Goal: Task Accomplishment & Management: Use online tool/utility

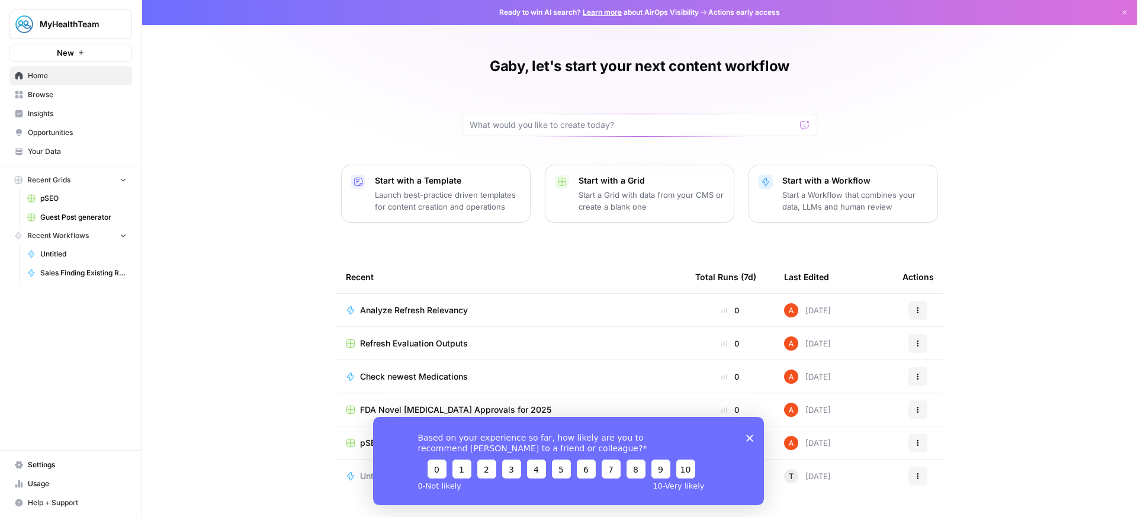
click at [63, 198] on span "pSEO" at bounding box center [83, 198] width 86 height 11
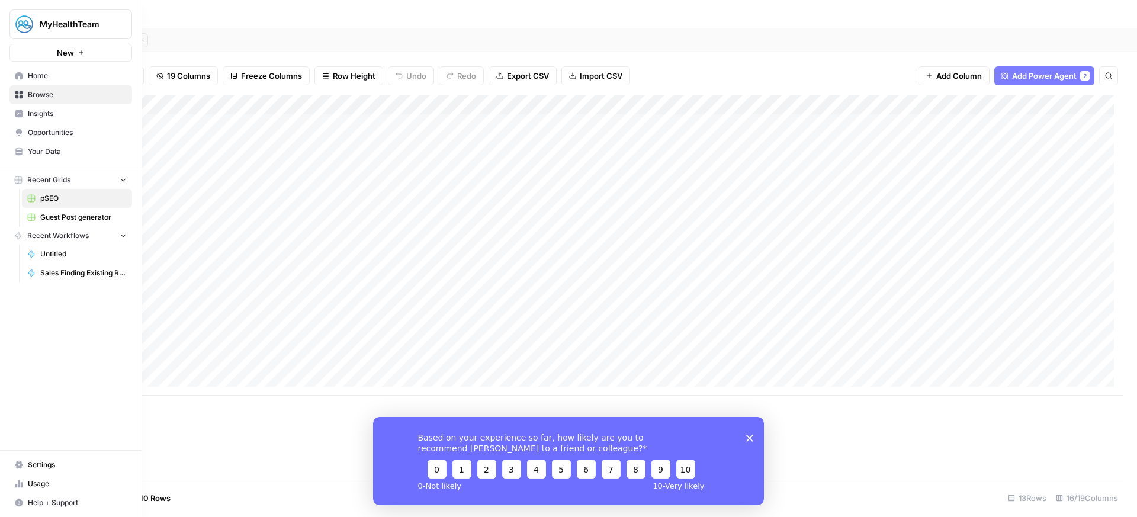
click at [52, 152] on span "Your Data" at bounding box center [77, 151] width 99 height 11
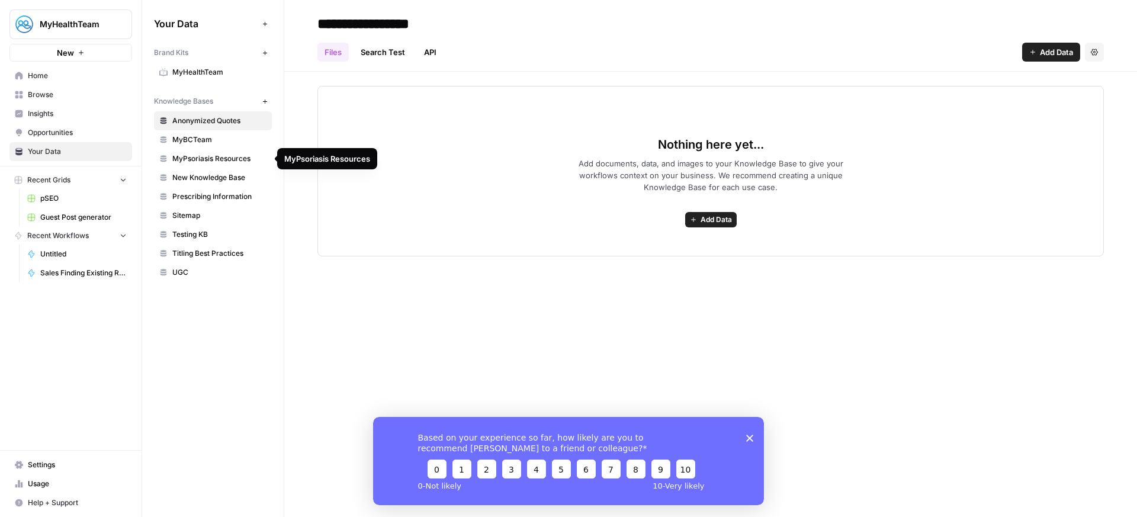
click at [217, 164] on link "MyPsoriasis Resources" at bounding box center [213, 158] width 118 height 19
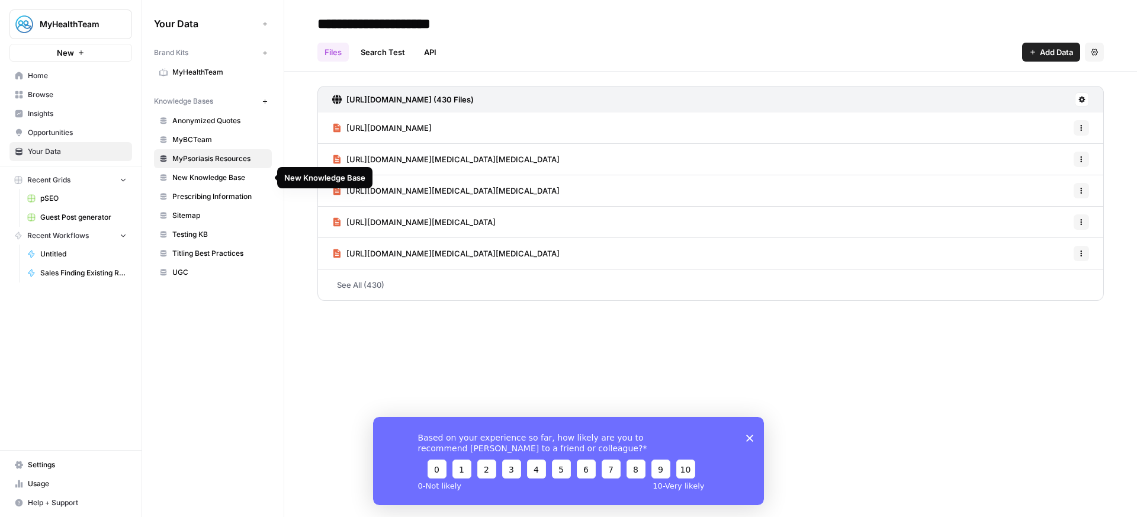
click at [239, 184] on link "New Knowledge Base" at bounding box center [213, 177] width 118 height 19
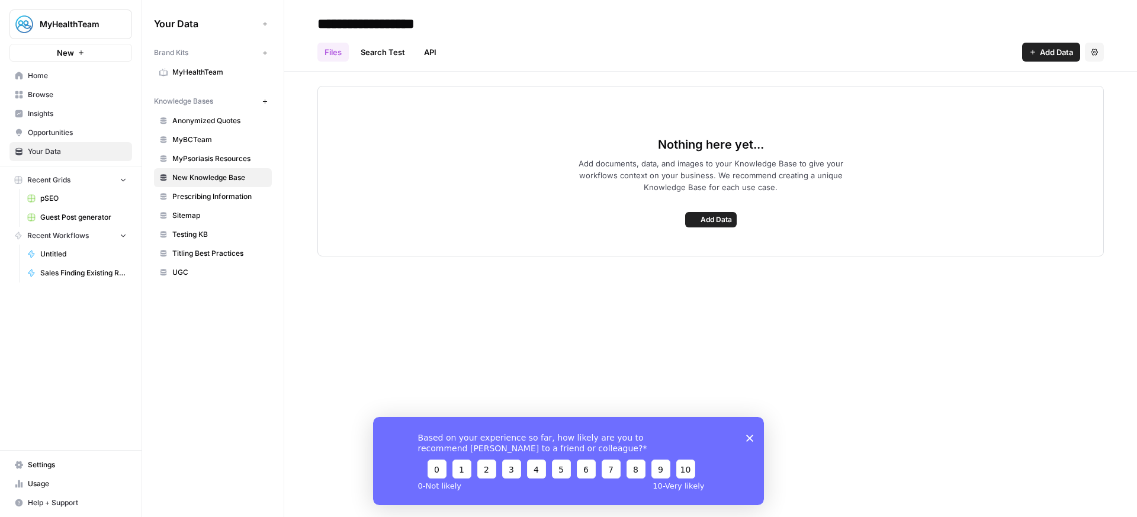
click at [232, 200] on span "Prescribing Information" at bounding box center [219, 196] width 94 height 11
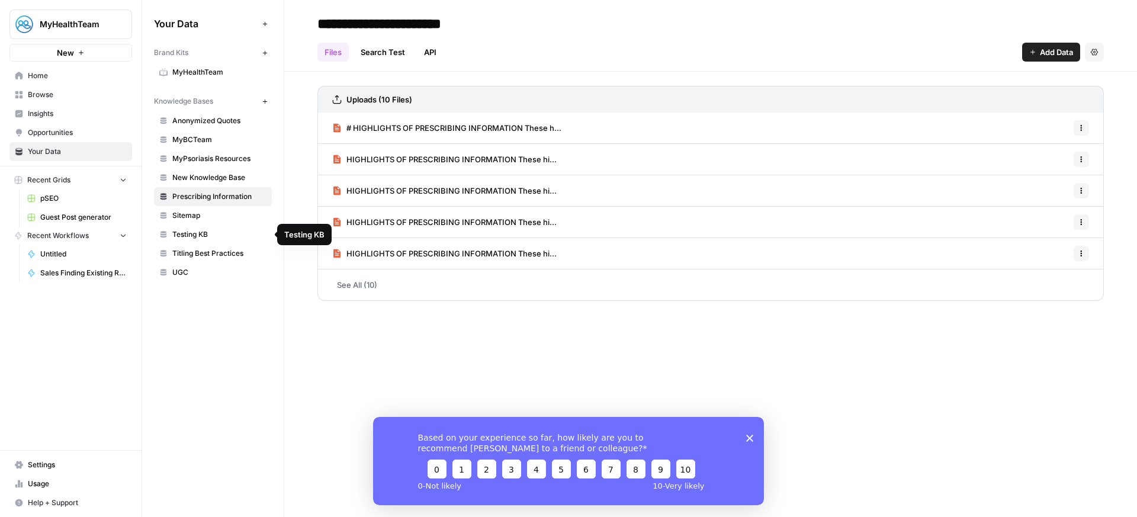
click at [245, 264] on link "UGC" at bounding box center [213, 272] width 118 height 19
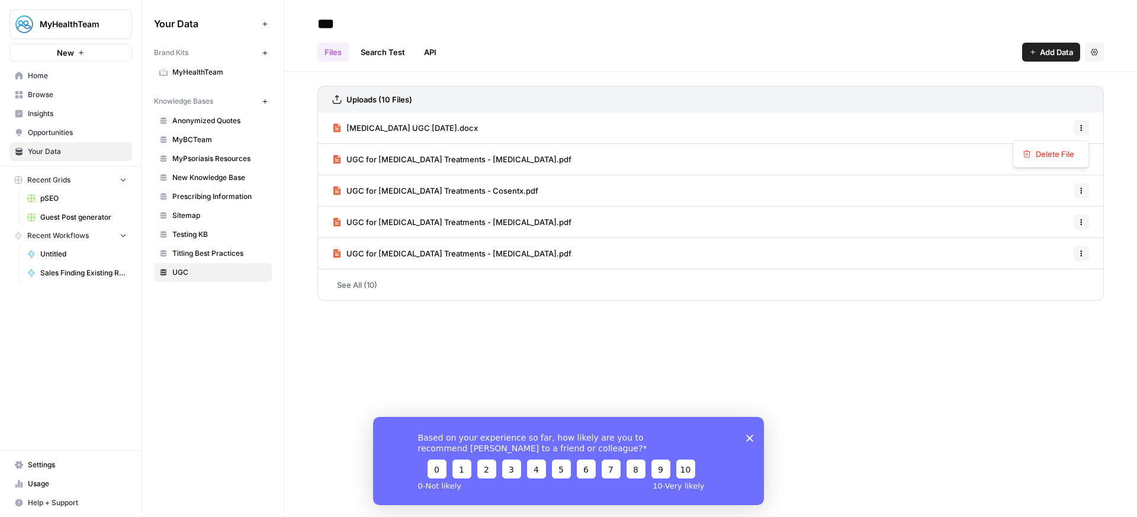
click at [1081, 122] on button "Options" at bounding box center [1081, 127] width 15 height 15
click at [1097, 114] on div "[MEDICAL_DATA] UGC [DATE].docx Options" at bounding box center [710, 128] width 786 height 31
click at [1083, 128] on icon "button" at bounding box center [1081, 127] width 7 height 7
click at [1114, 124] on div "Uploads (10 Files) [MEDICAL_DATA] UGC [DATE].docx Options UGC for [MEDICAL_DATA…" at bounding box center [710, 191] width 853 height 239
click at [737, 295] on link "See All (10)" at bounding box center [710, 284] width 786 height 31
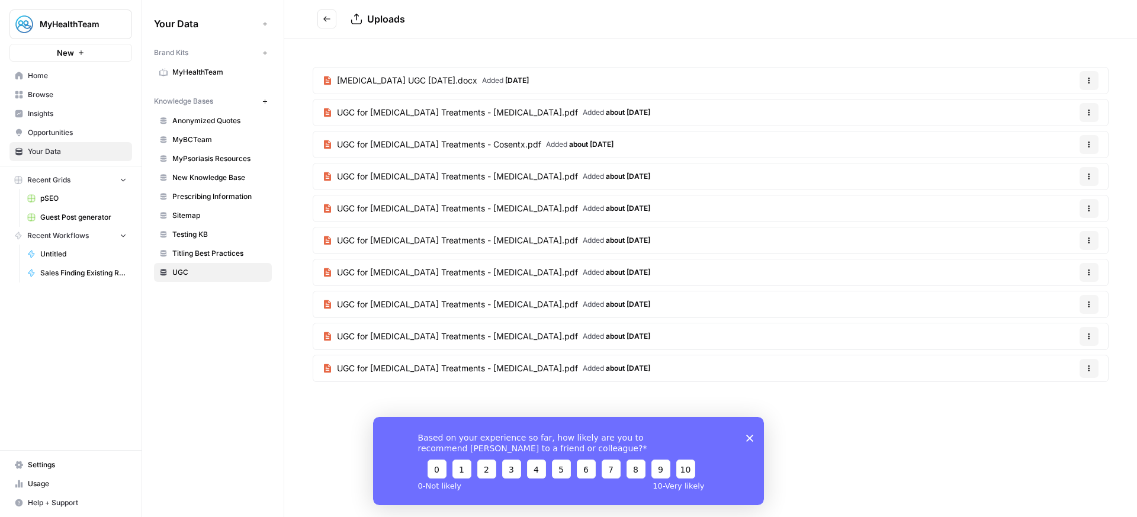
click at [831, 411] on div "[MEDICAL_DATA] UGC [DATE].docx Added [DATE] Options UGC for [MEDICAL_DATA] Trea…" at bounding box center [710, 226] width 853 height 377
click at [860, 420] on div "Uploads [MEDICAL_DATA] UGC [DATE].docx Added [DATE] Options UGC for [MEDICAL_DA…" at bounding box center [710, 258] width 853 height 517
click at [326, 21] on icon "Go back" at bounding box center [326, 18] width 7 height 5
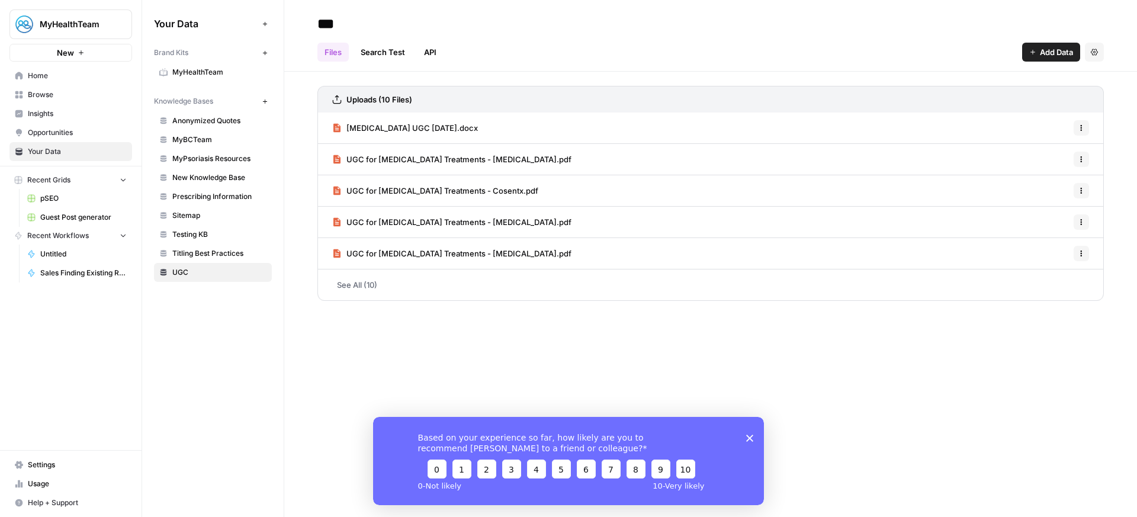
click at [374, 124] on span "[MEDICAL_DATA] UGC [DATE].docx" at bounding box center [411, 128] width 131 height 12
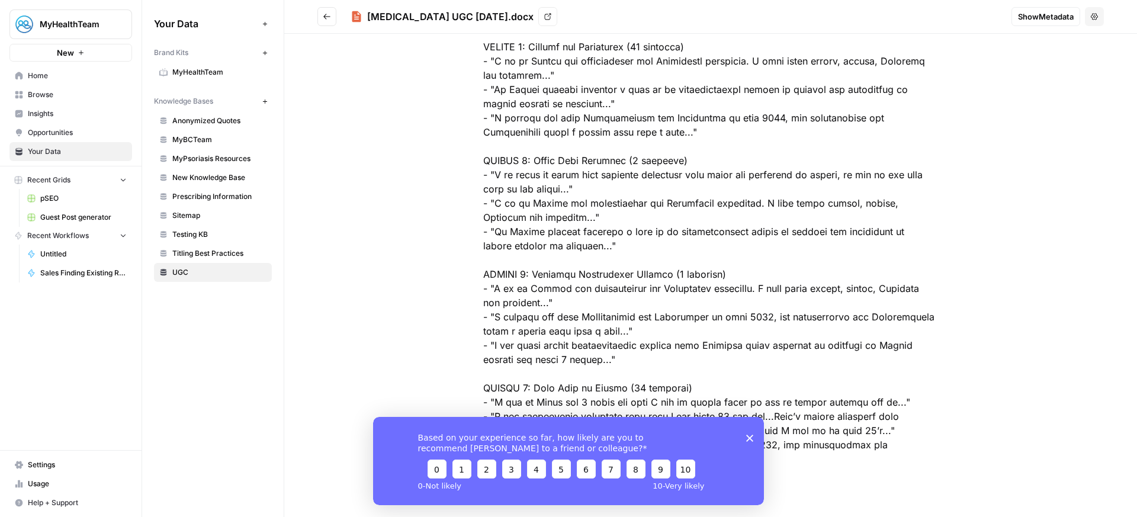
scroll to position [3278, 0]
click at [336, 16] on button "Go back" at bounding box center [326, 16] width 19 height 19
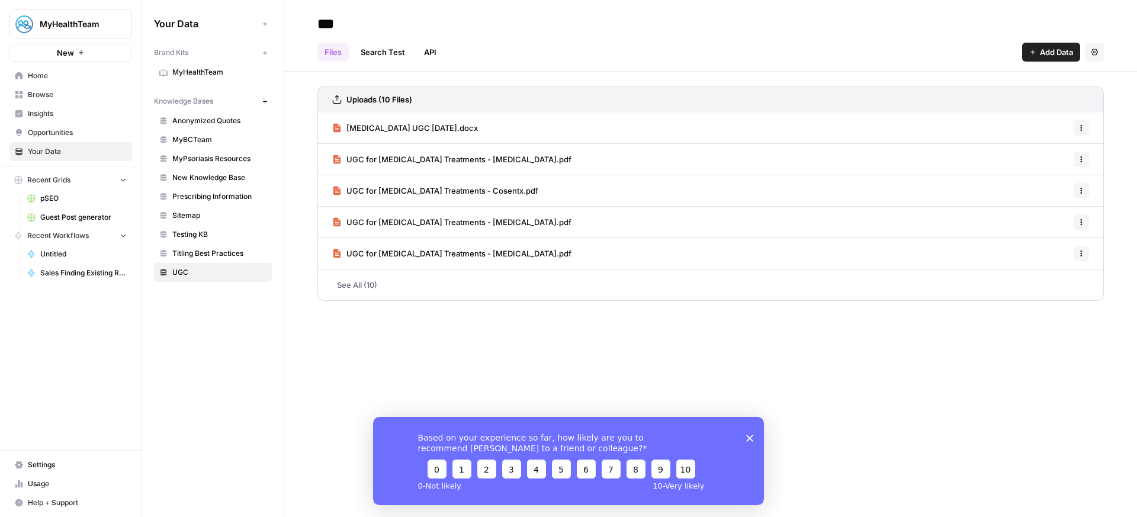
click at [1055, 52] on span "Add Data" at bounding box center [1056, 52] width 33 height 12
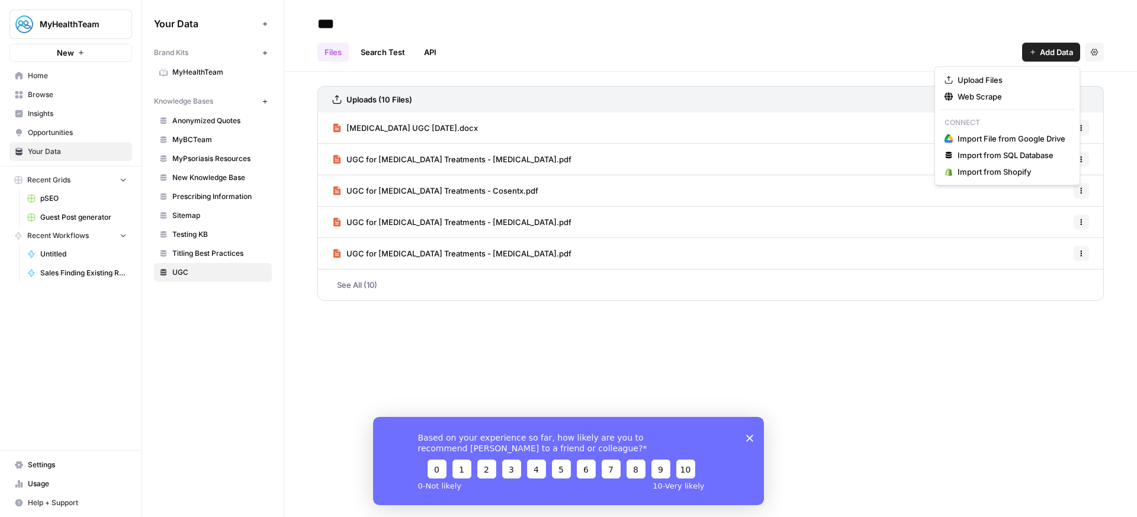
click at [894, 400] on div "*** Files Search Test API Add Data Settings Uploads (10 Files) [MEDICAL_DATA] U…" at bounding box center [710, 258] width 853 height 517
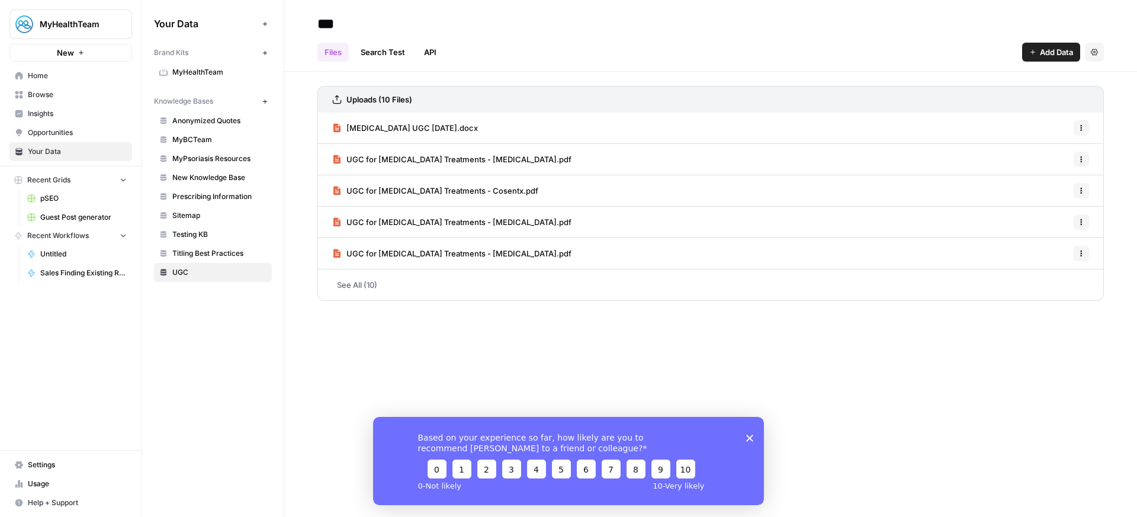
click at [1044, 50] on span "Add Data" at bounding box center [1056, 52] width 33 height 12
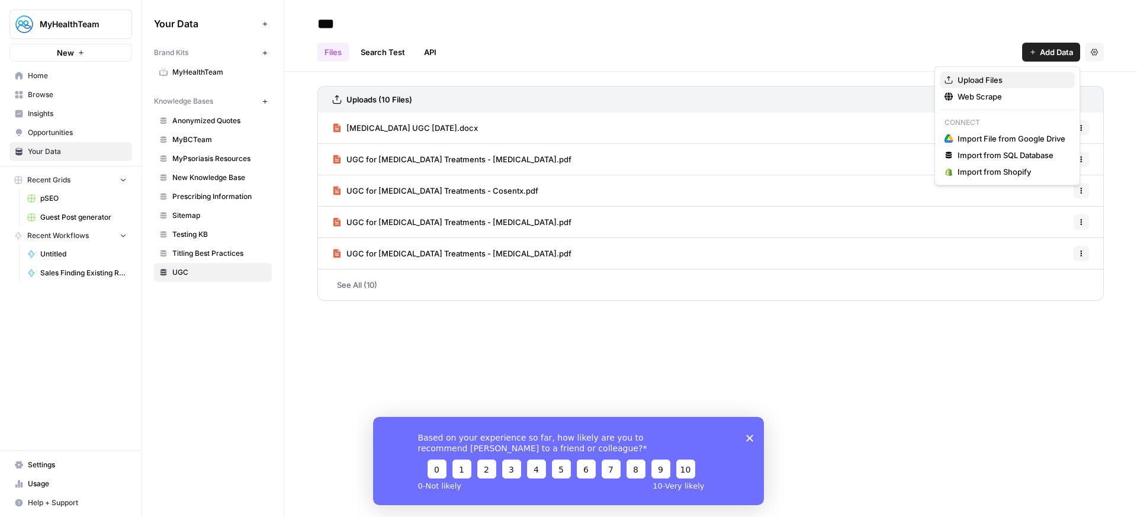
click at [990, 78] on span "Upload Files" at bounding box center [1012, 80] width 108 height 12
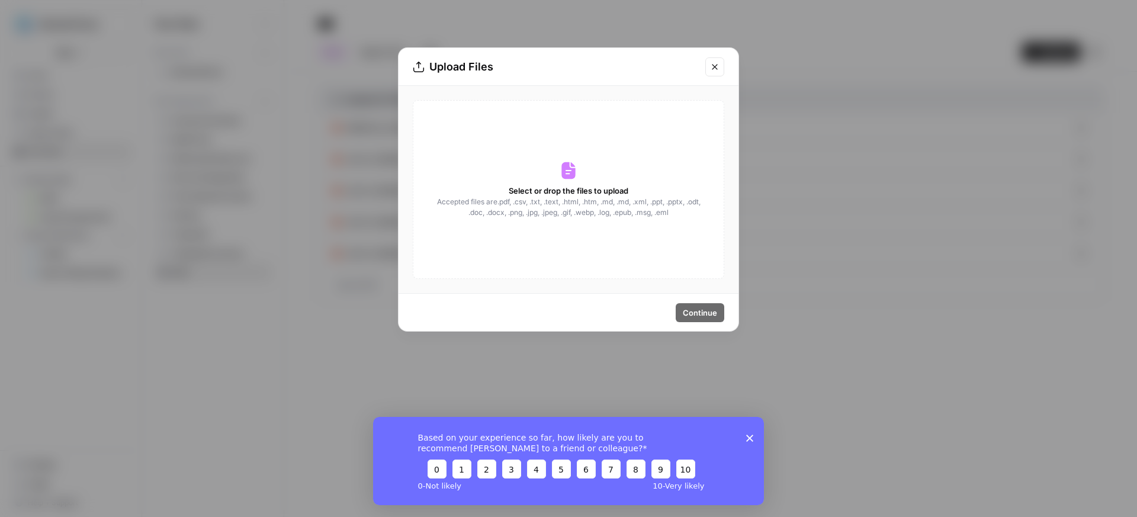
click at [550, 231] on div "Select or drop the files to upload Accepted files are .pdf, .csv, .txt, .text, …" at bounding box center [568, 189] width 311 height 179
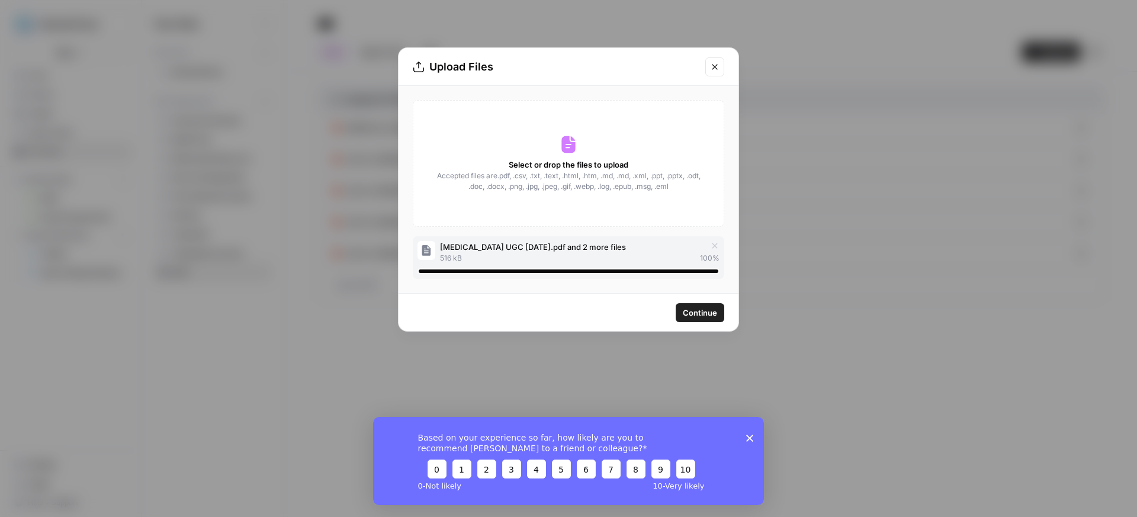
click at [690, 314] on span "Continue" at bounding box center [700, 313] width 34 height 12
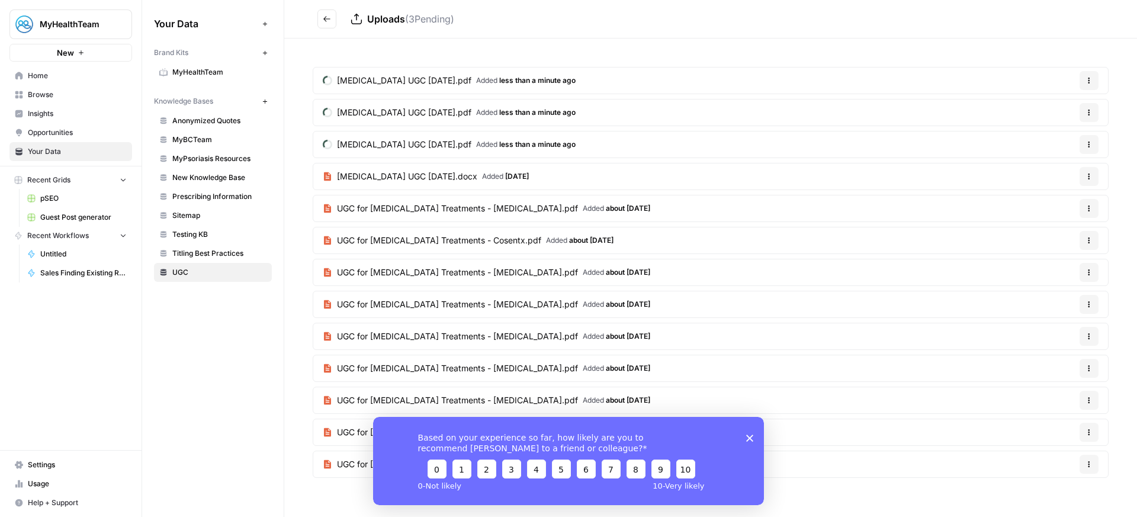
click at [1100, 208] on article "UGC for [MEDICAL_DATA] Treatments - [MEDICAL_DATA].pdf Added about [DATE] Optio…" at bounding box center [711, 208] width 796 height 27
click at [1088, 208] on icon "button" at bounding box center [1089, 209] width 2 height 2
click at [1080, 237] on span "Delete File" at bounding box center [1064, 236] width 38 height 12
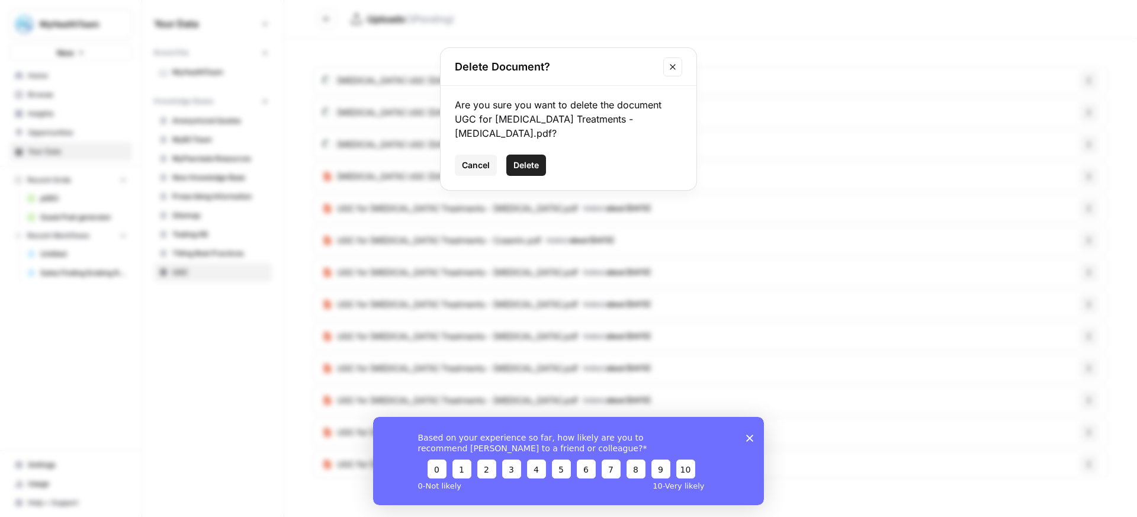
click at [538, 159] on span "Delete" at bounding box center [525, 165] width 25 height 12
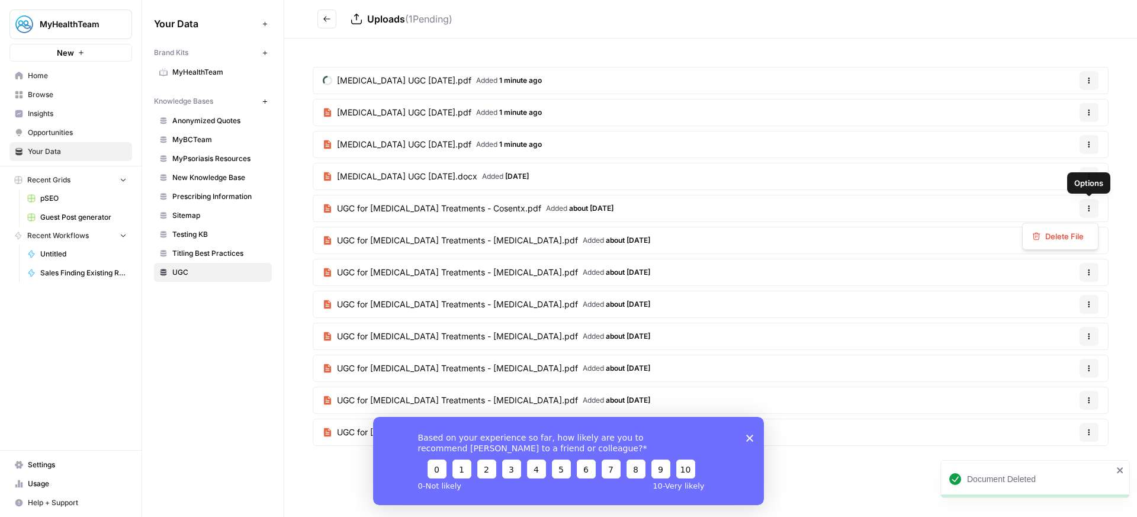
click at [1085, 208] on icon "button" at bounding box center [1088, 208] width 7 height 7
click at [1055, 238] on span "Delete File" at bounding box center [1064, 236] width 38 height 12
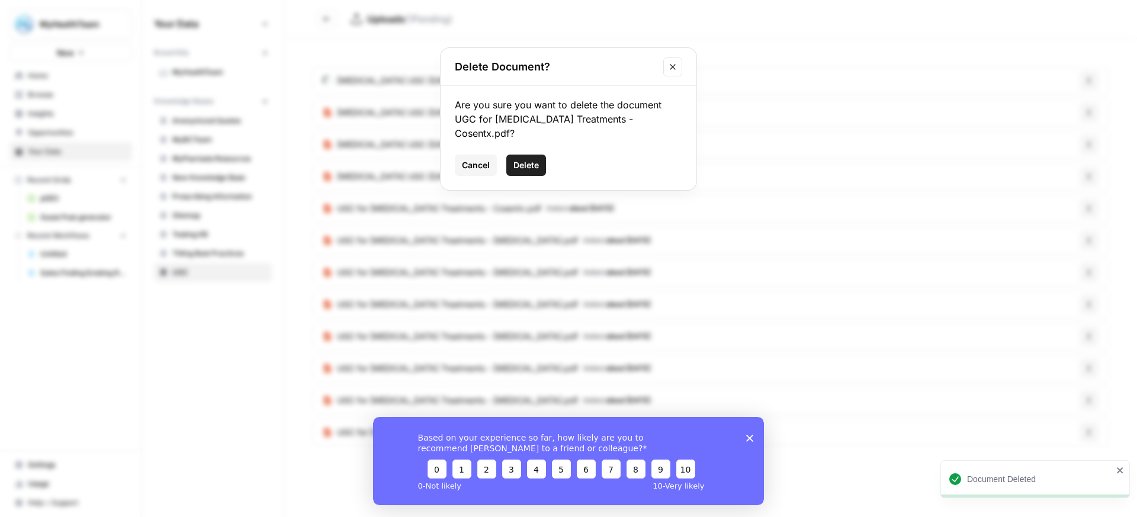
click at [525, 159] on span "Delete" at bounding box center [525, 165] width 25 height 12
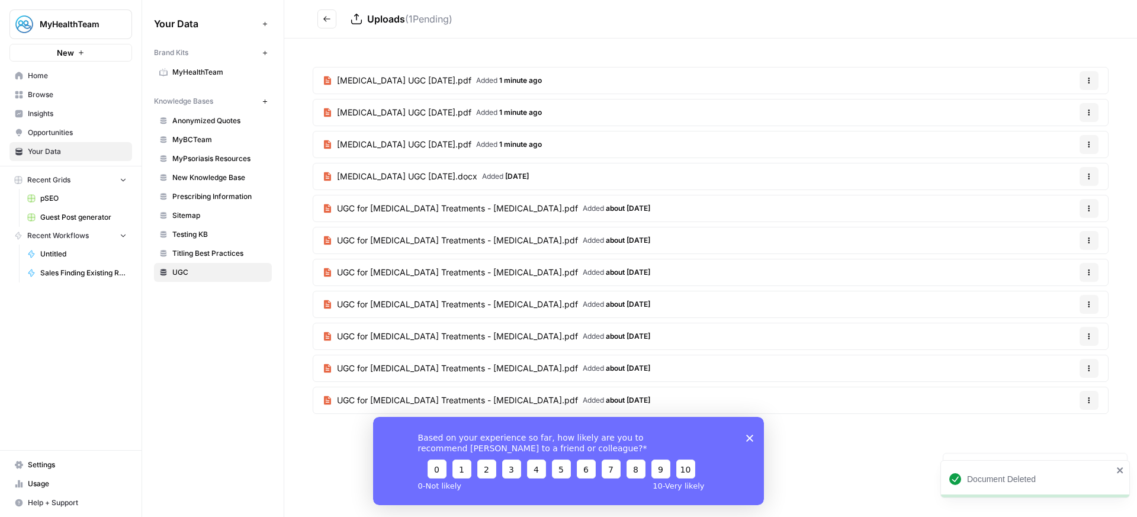
click at [1092, 204] on button "Options" at bounding box center [1088, 208] width 19 height 19
click at [1058, 239] on span "Delete File" at bounding box center [1064, 236] width 38 height 12
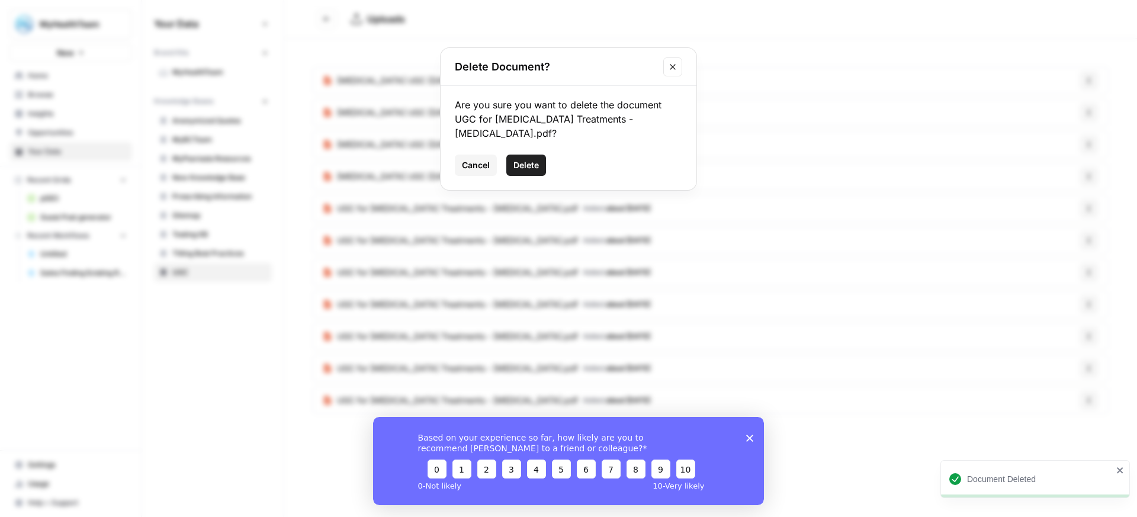
click at [527, 159] on span "Delete" at bounding box center [525, 165] width 25 height 12
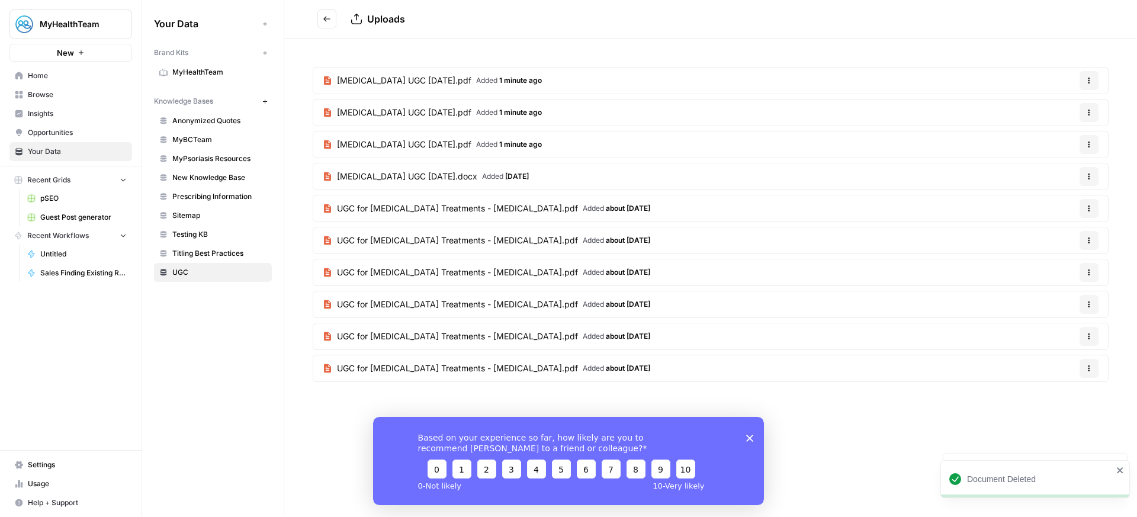
click at [1089, 245] on button "Options" at bounding box center [1088, 240] width 19 height 19
click at [1078, 270] on span "Delete File" at bounding box center [1064, 268] width 38 height 12
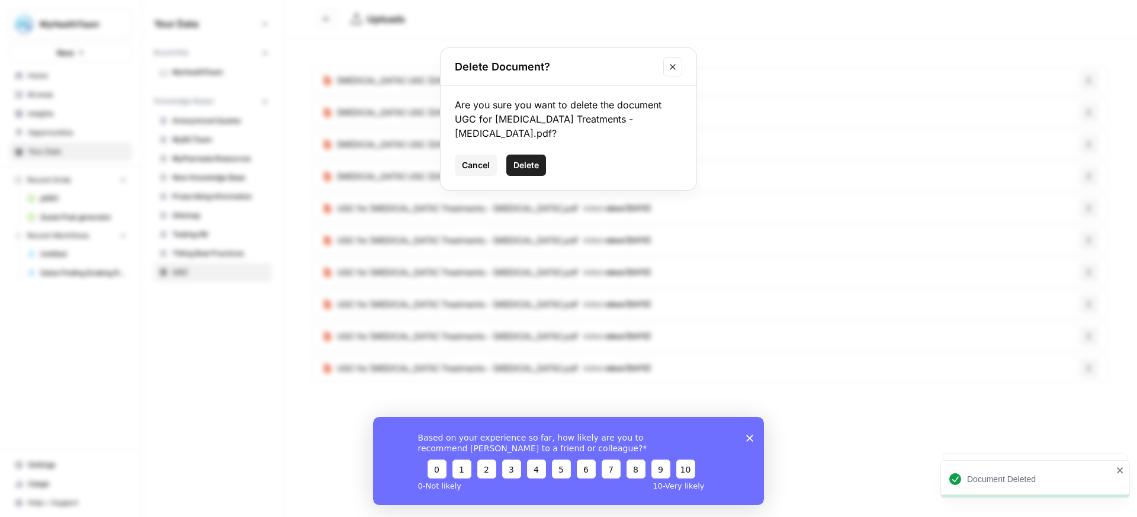
click at [531, 160] on button "Delete" at bounding box center [526, 165] width 40 height 21
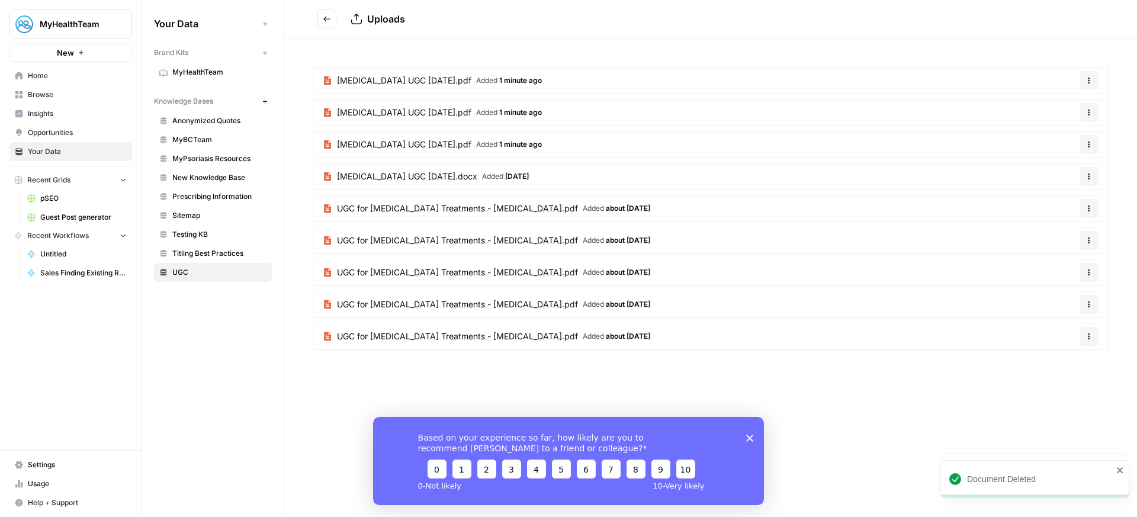
click at [1090, 239] on icon "button" at bounding box center [1088, 240] width 7 height 7
click at [1078, 267] on span "Delete File" at bounding box center [1064, 268] width 38 height 12
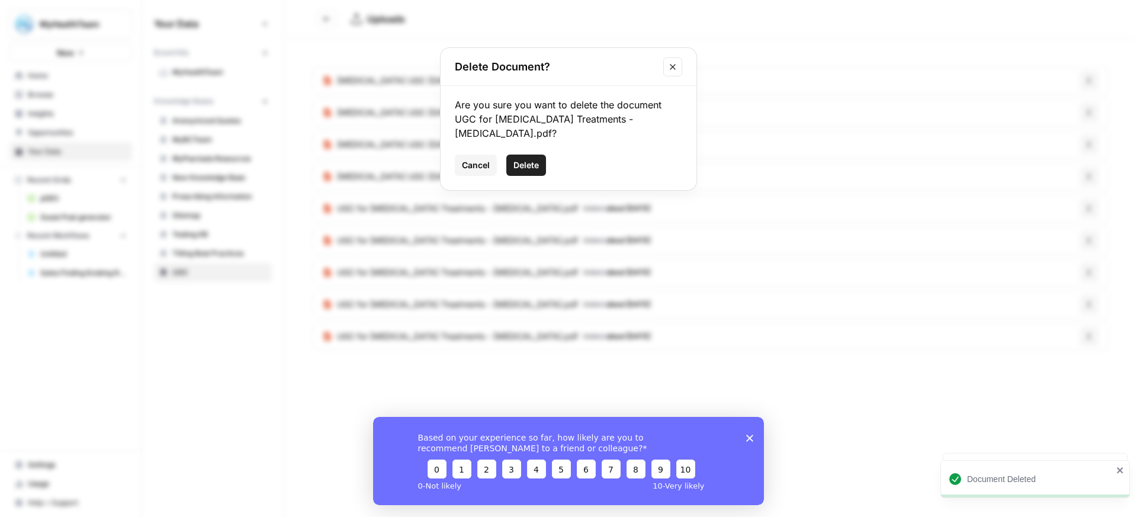
click at [515, 159] on span "Delete" at bounding box center [525, 165] width 25 height 12
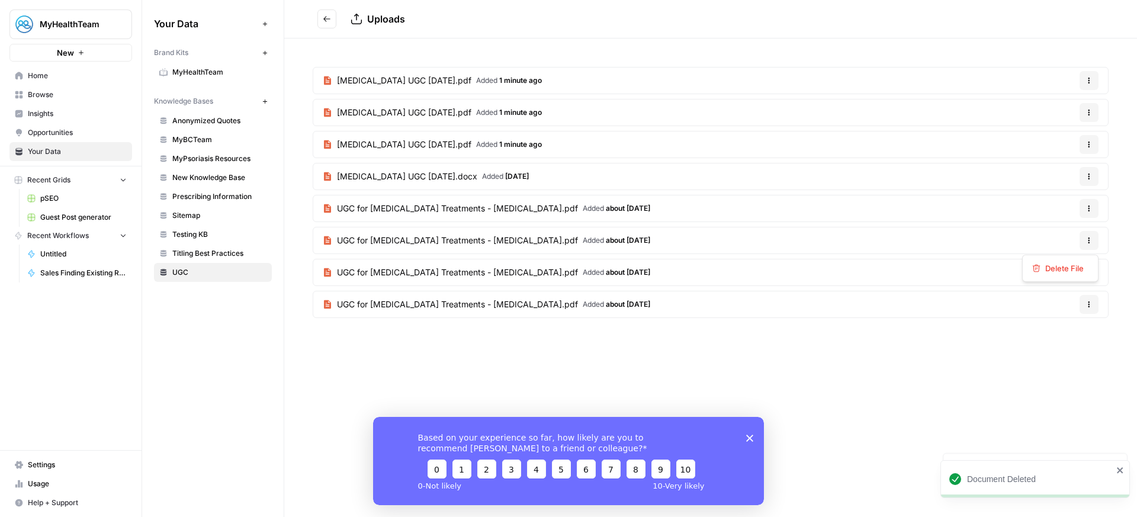
click at [1087, 249] on button "Options" at bounding box center [1088, 240] width 19 height 19
click at [1090, 237] on icon "button" at bounding box center [1088, 240] width 7 height 7
click at [1088, 239] on div "Options" at bounding box center [1088, 246] width 39 height 19
click at [1088, 205] on icon "button" at bounding box center [1088, 208] width 7 height 7
click at [1081, 236] on span "Delete File" at bounding box center [1064, 236] width 38 height 12
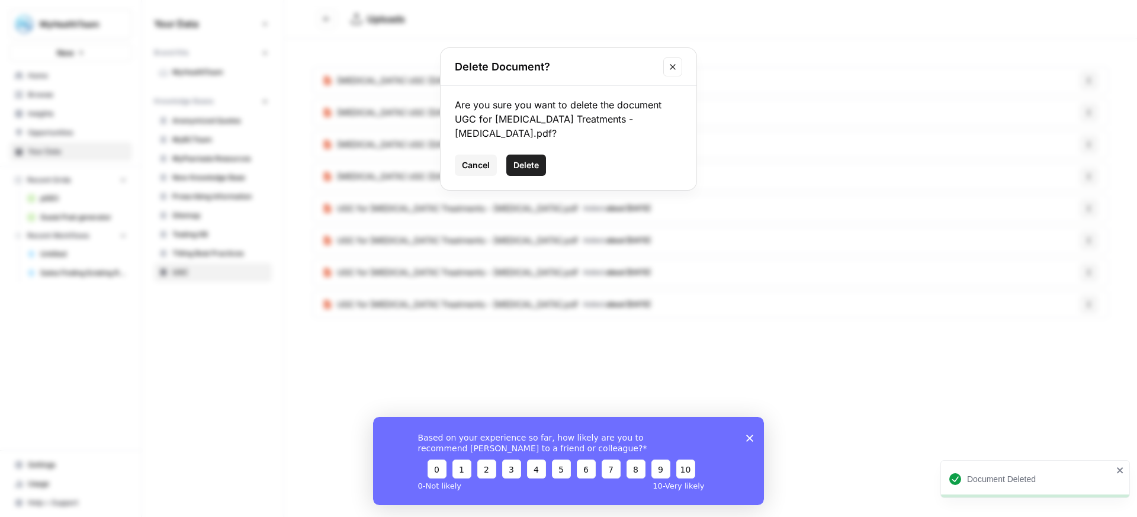
click at [529, 159] on span "Delete" at bounding box center [525, 165] width 25 height 12
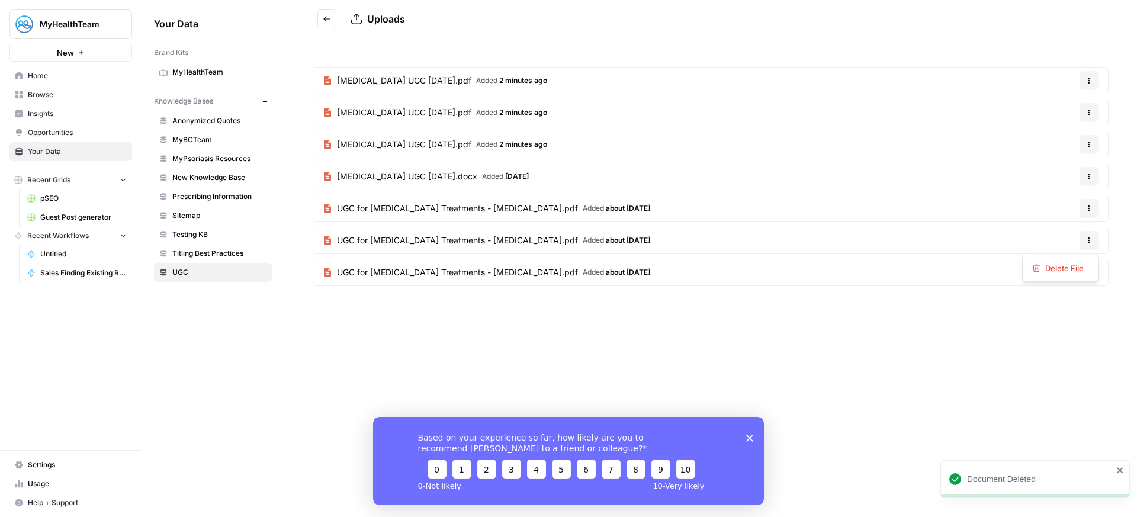
click at [1089, 243] on icon "button" at bounding box center [1089, 243] width 2 height 2
click at [1084, 271] on div "Delete File" at bounding box center [1060, 268] width 56 height 12
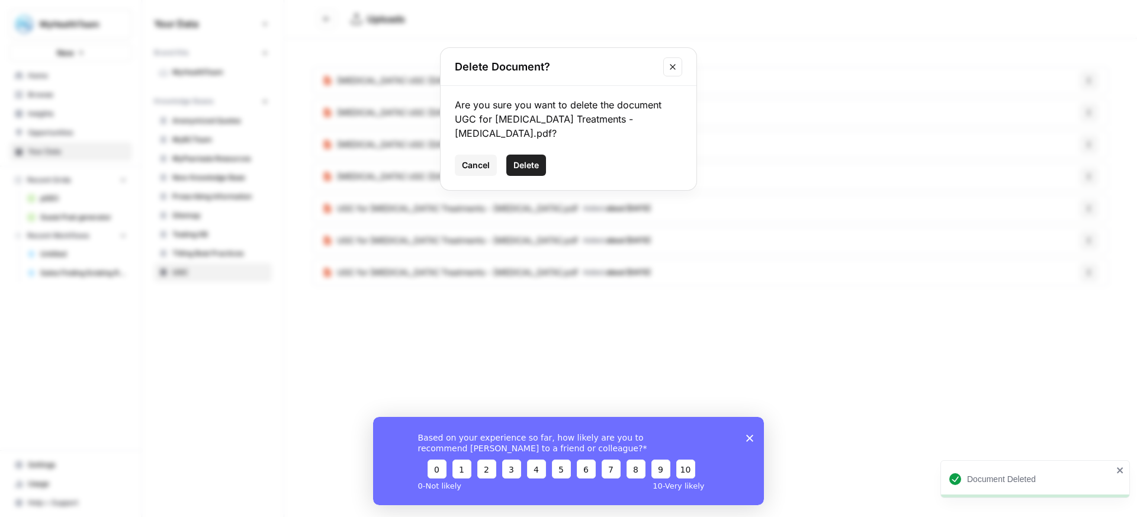
click at [524, 159] on span "Delete" at bounding box center [525, 165] width 25 height 12
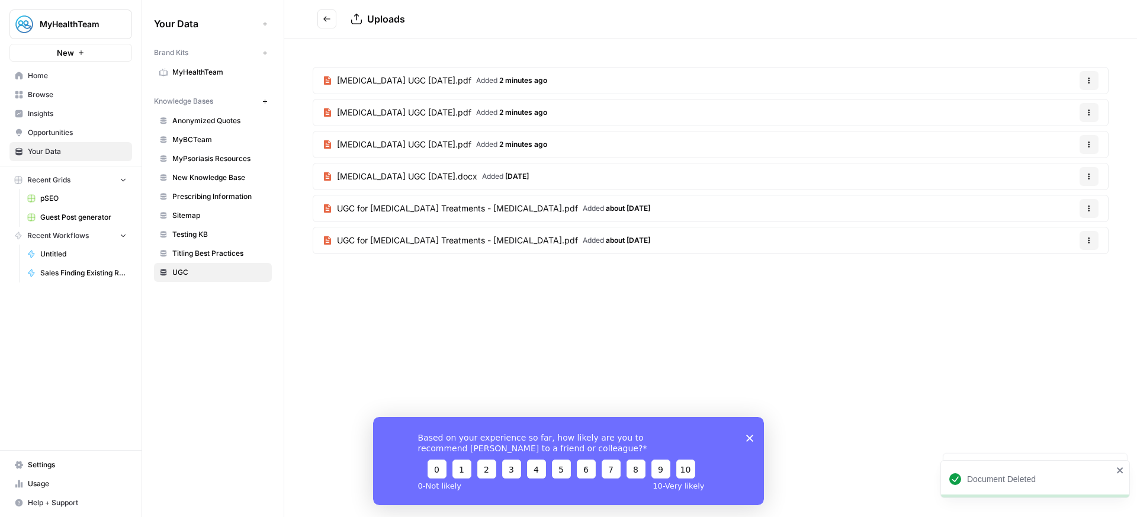
click at [1085, 237] on icon "button" at bounding box center [1088, 240] width 7 height 7
click at [1078, 268] on span "Delete File" at bounding box center [1064, 268] width 38 height 12
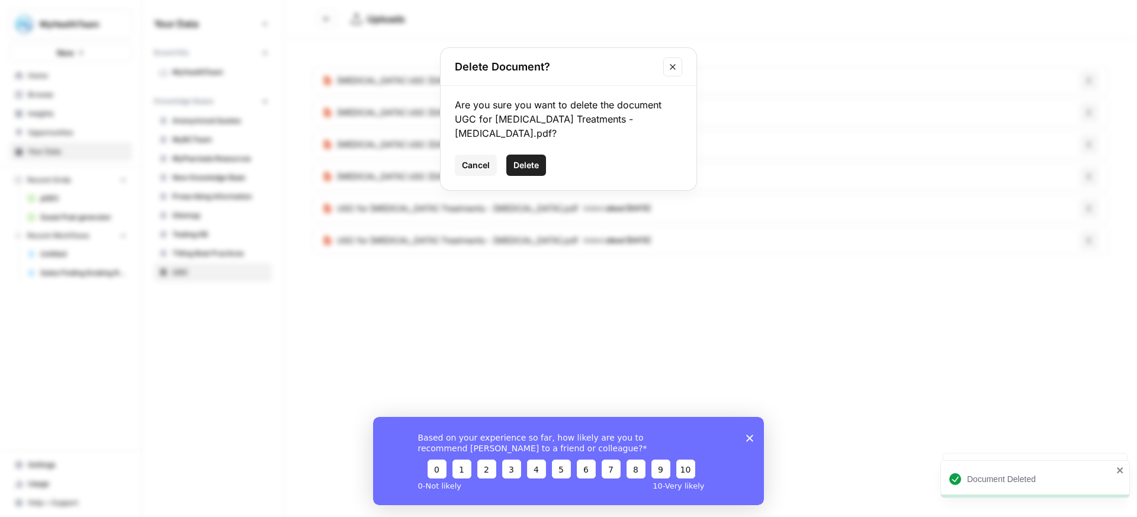
click at [529, 159] on span "Delete" at bounding box center [525, 165] width 25 height 12
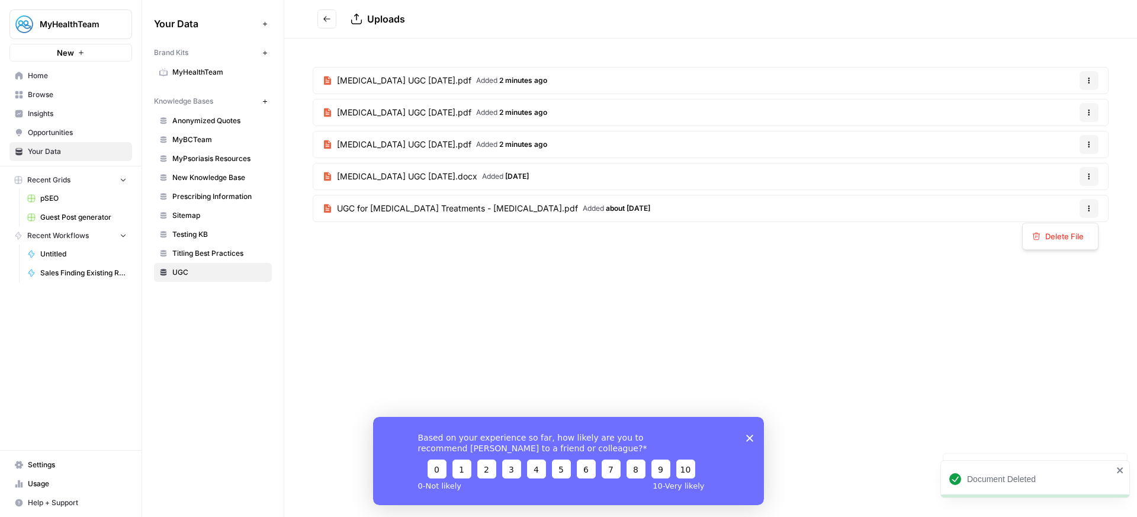
click at [1093, 208] on button "Options" at bounding box center [1088, 208] width 19 height 19
click at [1082, 228] on button "Delete File" at bounding box center [1060, 236] width 66 height 17
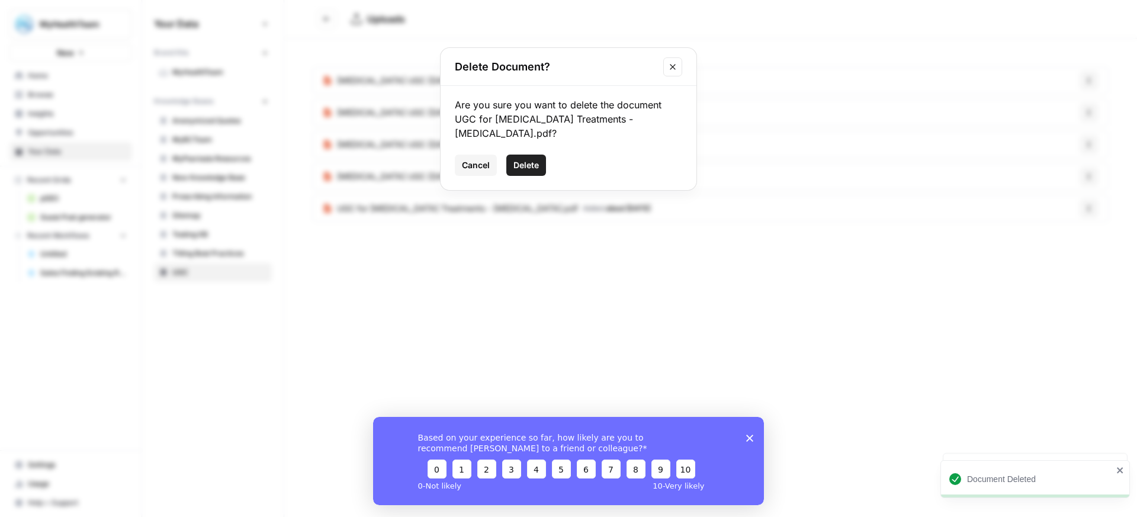
click at [535, 159] on span "Delete" at bounding box center [525, 165] width 25 height 12
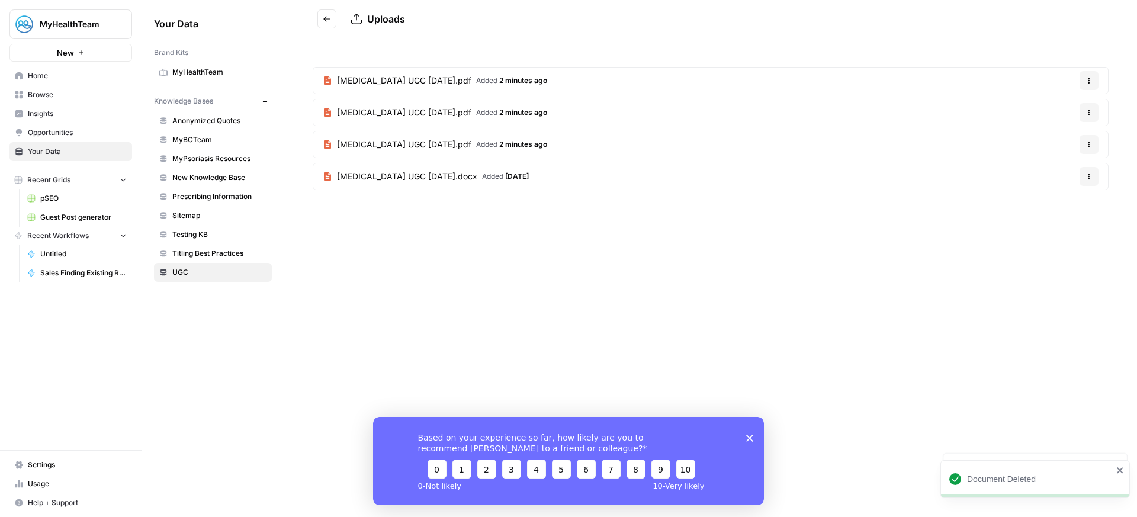
click at [1088, 179] on icon "button" at bounding box center [1089, 179] width 2 height 2
click at [1074, 208] on span "Delete File" at bounding box center [1064, 204] width 38 height 12
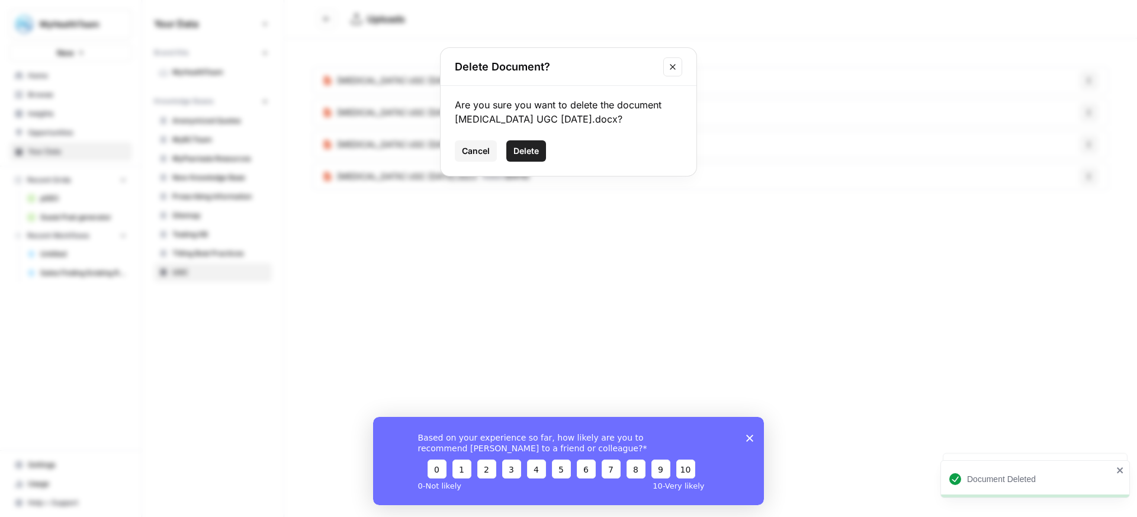
click at [525, 148] on span "Delete" at bounding box center [525, 151] width 25 height 12
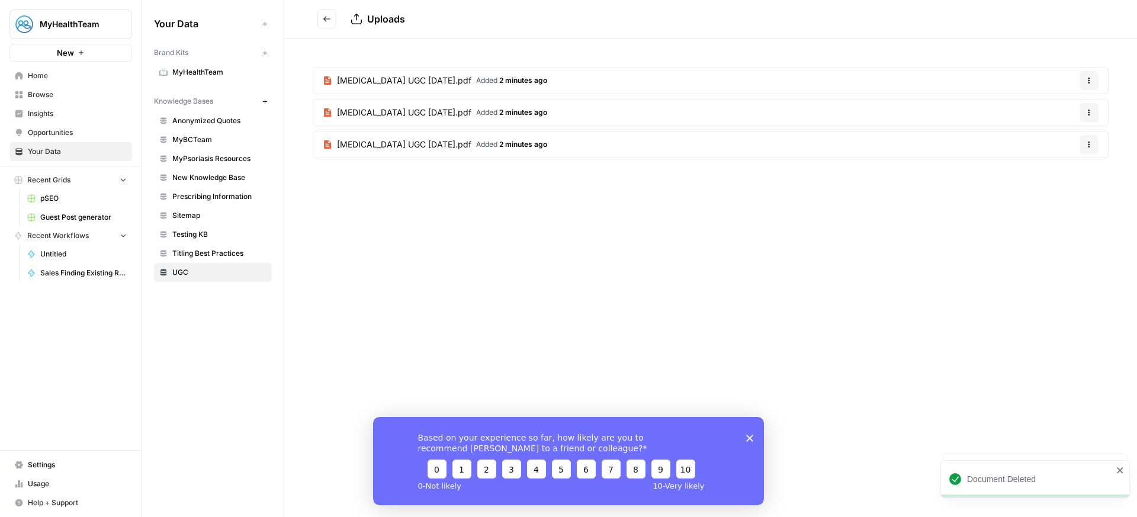
click at [322, 19] on button "Go back" at bounding box center [326, 18] width 19 height 19
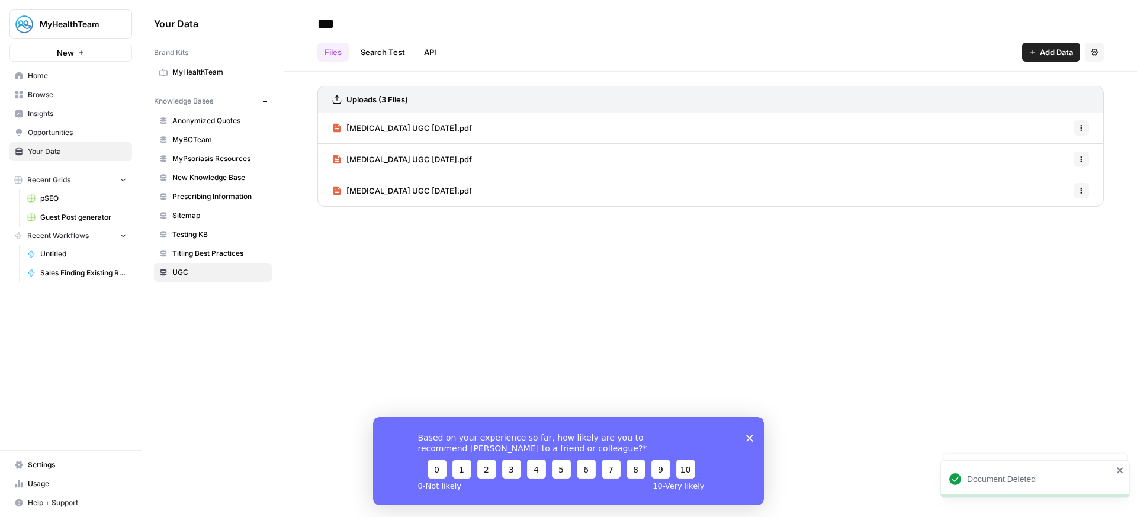
click at [1058, 50] on span "Add Data" at bounding box center [1056, 52] width 33 height 12
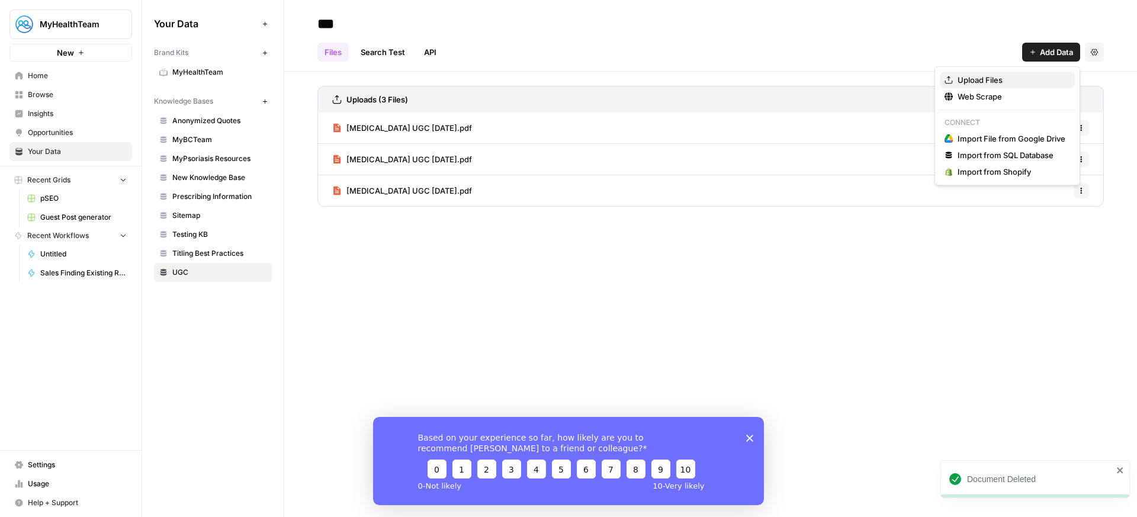
click at [983, 76] on span "Upload Files" at bounding box center [1012, 80] width 108 height 12
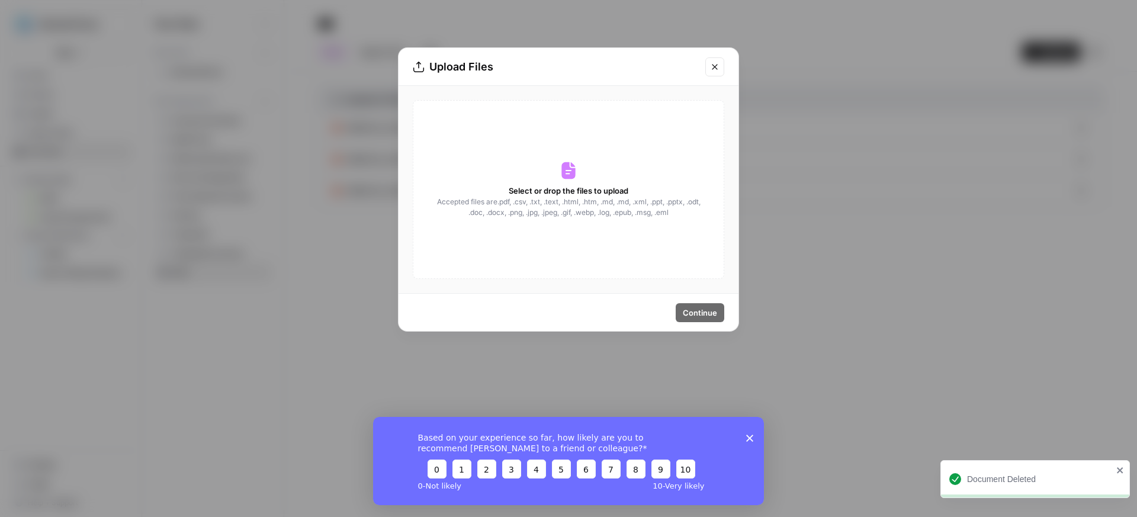
click at [544, 137] on div "Select or drop the files to upload Accepted files are .pdf, .csv, .txt, .text, …" at bounding box center [568, 189] width 311 height 179
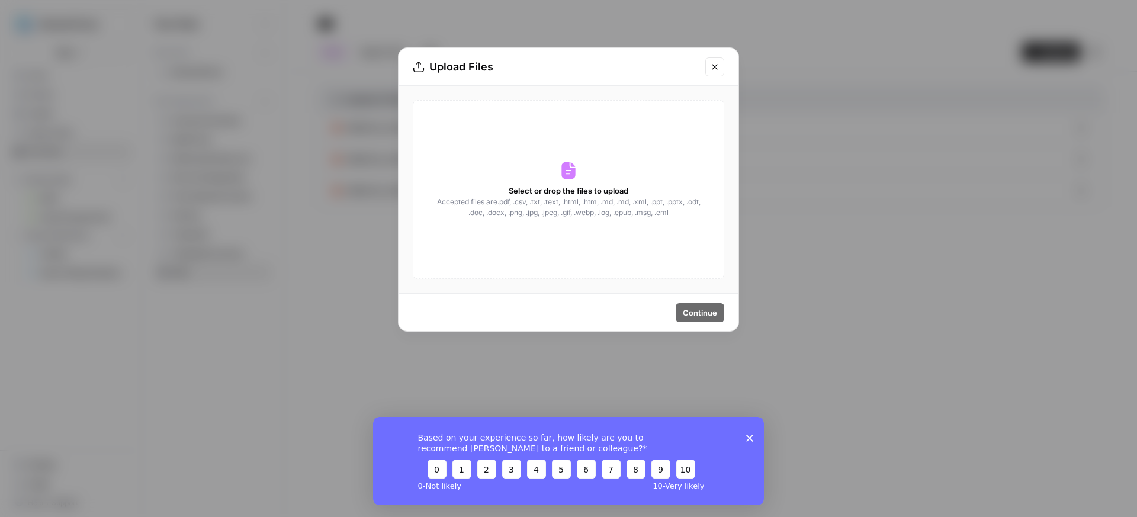
click at [709, 62] on button "Close modal" at bounding box center [714, 66] width 19 height 19
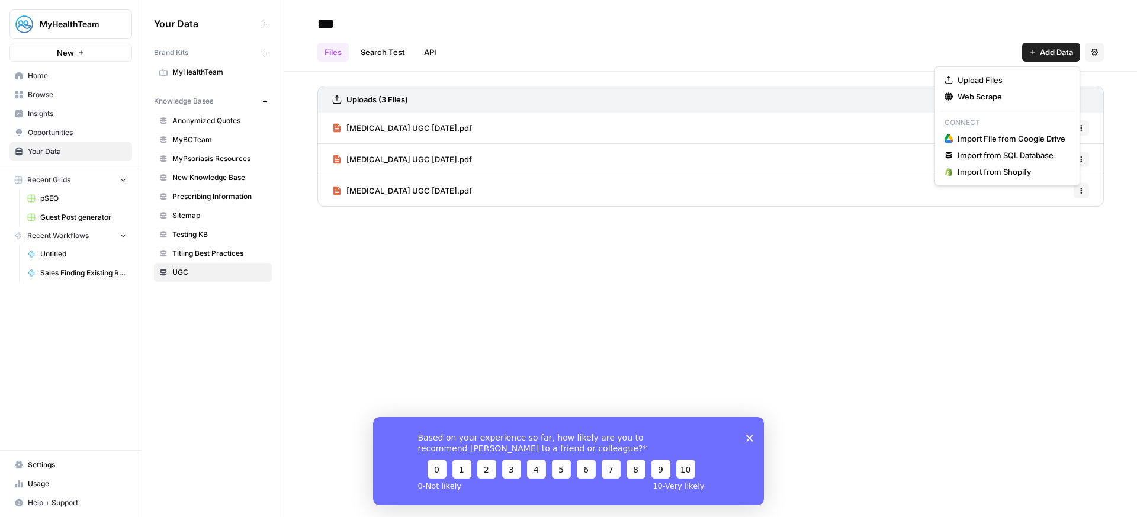
click at [1059, 54] on span "Add Data" at bounding box center [1056, 52] width 33 height 12
click at [1063, 82] on span "Upload Files" at bounding box center [1012, 80] width 108 height 12
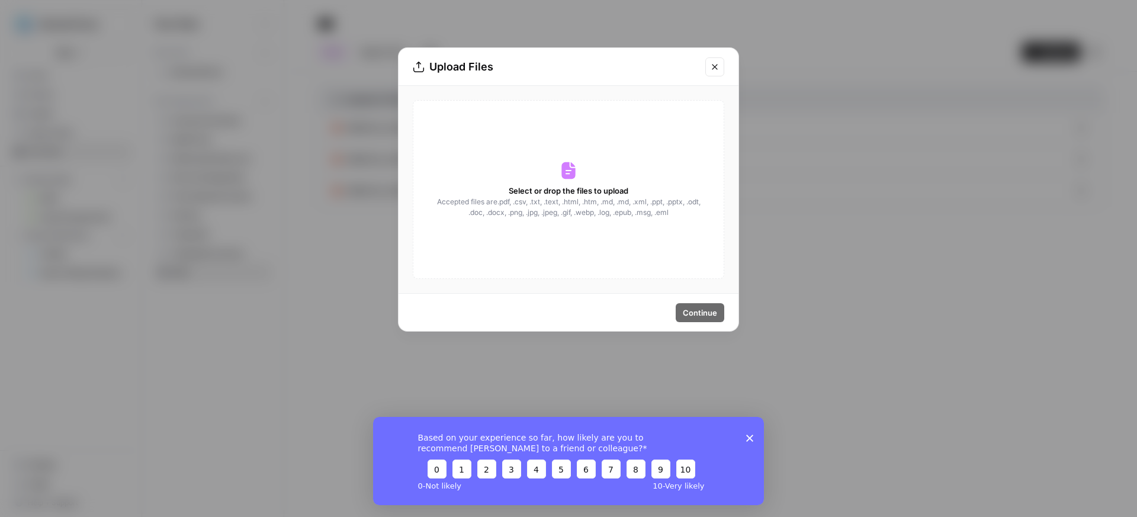
click at [649, 191] on div "Select or drop the files to upload Accepted files are .pdf, .csv, .txt, .text, …" at bounding box center [568, 189] width 311 height 179
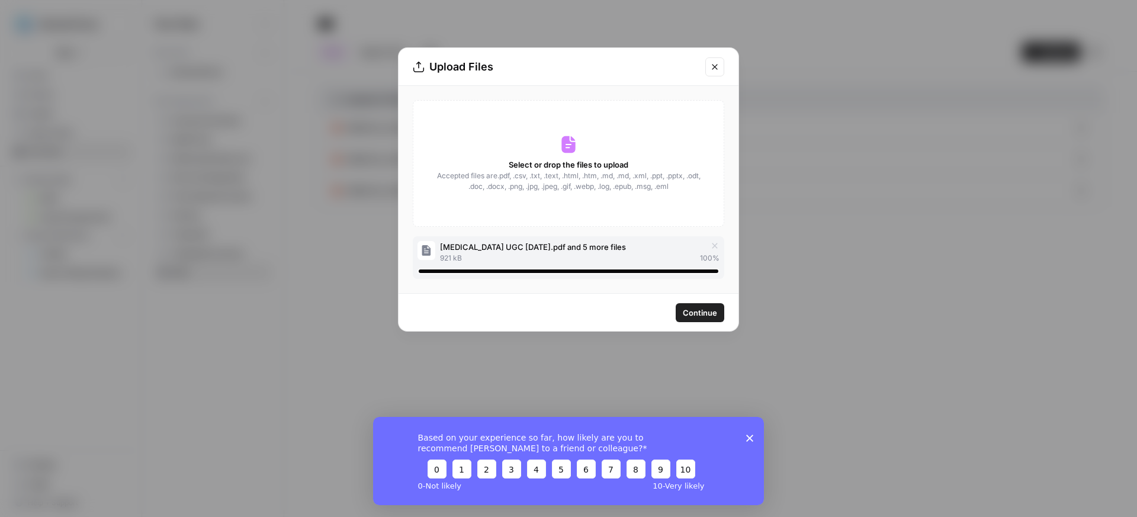
click at [718, 314] on button "Continue" at bounding box center [700, 312] width 49 height 19
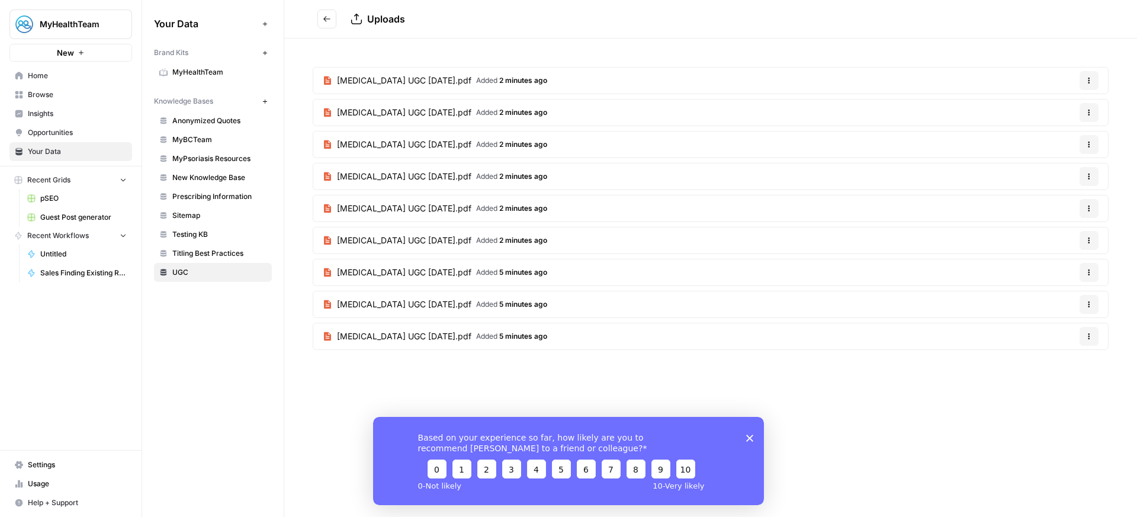
click at [79, 199] on span "pSEO" at bounding box center [83, 198] width 86 height 11
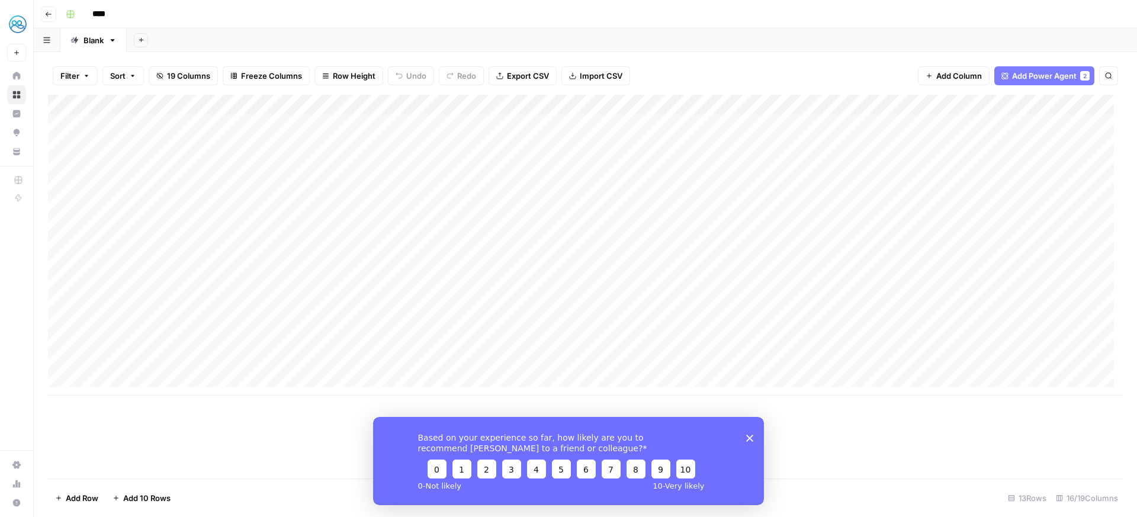
scroll to position [9, 0]
click at [120, 335] on div "Add Column" at bounding box center [585, 245] width 1075 height 301
type textarea "**********"
click at [468, 336] on div "Add Column" at bounding box center [585, 245] width 1075 height 301
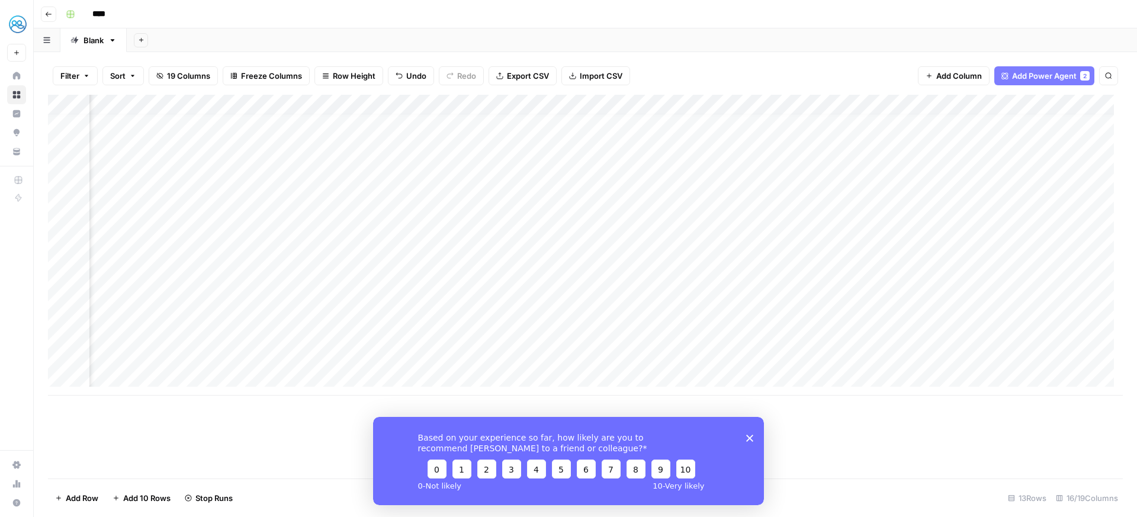
click at [673, 411] on div "Add Column" at bounding box center [585, 287] width 1075 height 384
click at [155, 354] on div "Add Column" at bounding box center [585, 245] width 1075 height 301
type textarea "**********"
click at [463, 354] on div "Add Column" at bounding box center [585, 245] width 1075 height 301
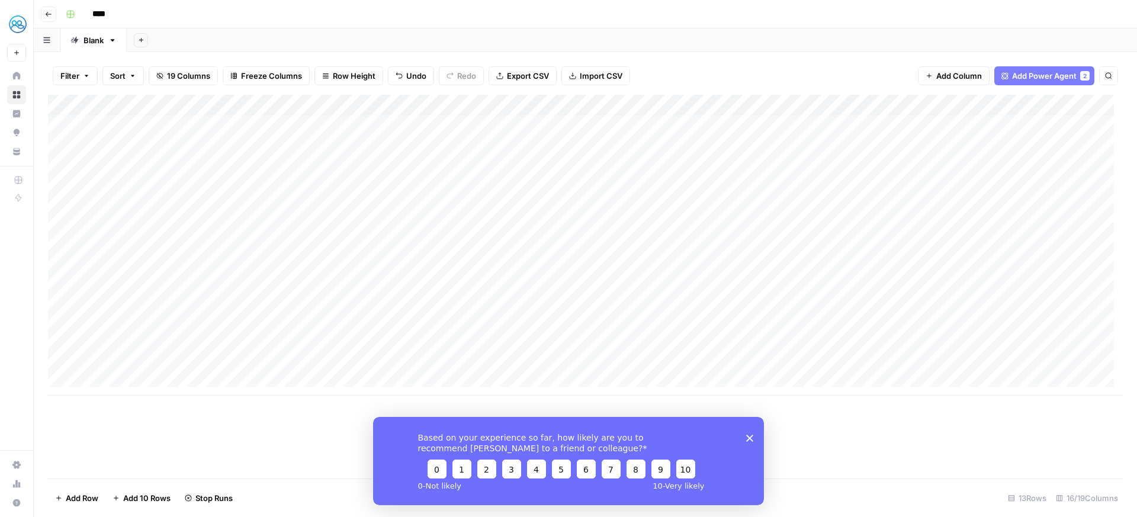
click at [122, 373] on div "Add Column" at bounding box center [585, 245] width 1075 height 301
type textarea "**********"
click at [462, 378] on div "Add Column" at bounding box center [585, 255] width 1075 height 321
click at [756, 338] on div "Add Column" at bounding box center [585, 255] width 1075 height 321
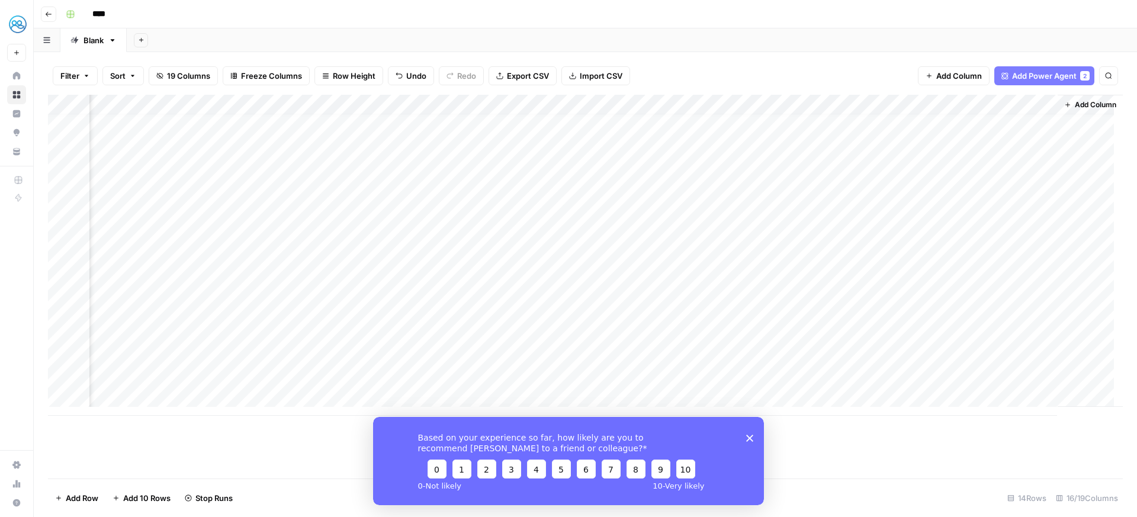
click at [754, 356] on div "Add Column" at bounding box center [585, 255] width 1075 height 321
click at [759, 375] on div "Add Column" at bounding box center [585, 255] width 1075 height 321
click at [126, 396] on div "Add Column" at bounding box center [585, 255] width 1075 height 321
click at [126, 396] on div "Add Column" at bounding box center [585, 265] width 1075 height 341
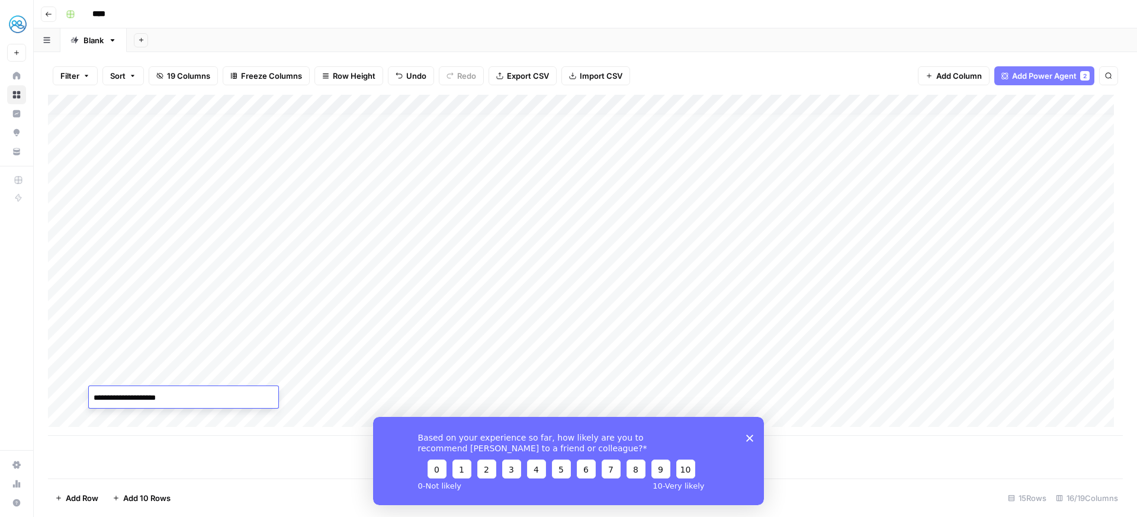
type textarea "**********"
click at [465, 396] on div "Add Column" at bounding box center [585, 265] width 1075 height 341
click at [749, 439] on icon "Close survey" at bounding box center [749, 437] width 7 height 7
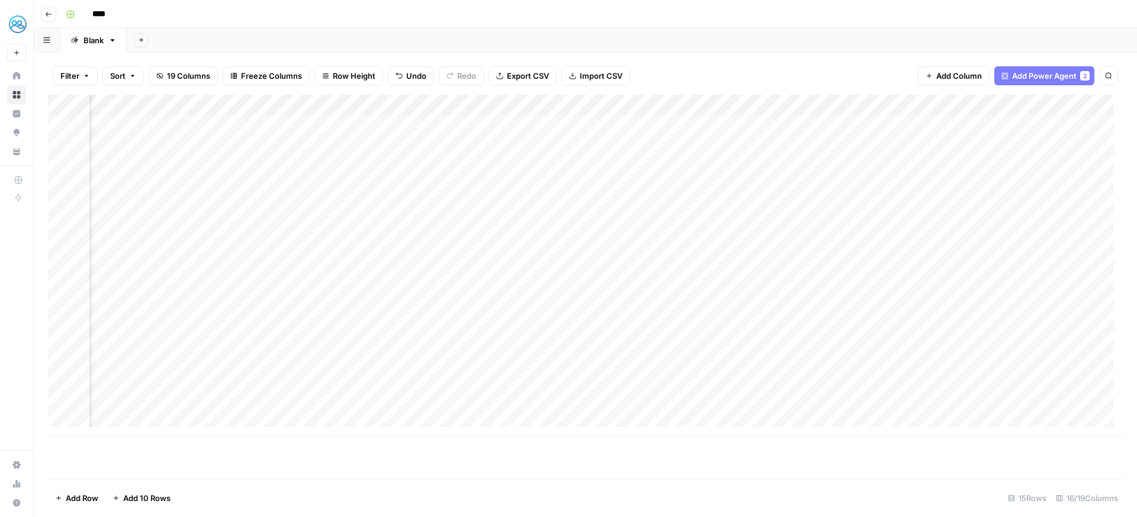
scroll to position [9, 894]
click at [785, 399] on div "Add Column" at bounding box center [585, 265] width 1075 height 341
click at [849, 397] on div "Add Column" at bounding box center [585, 265] width 1075 height 341
click at [131, 415] on div "Add Column" at bounding box center [585, 265] width 1075 height 341
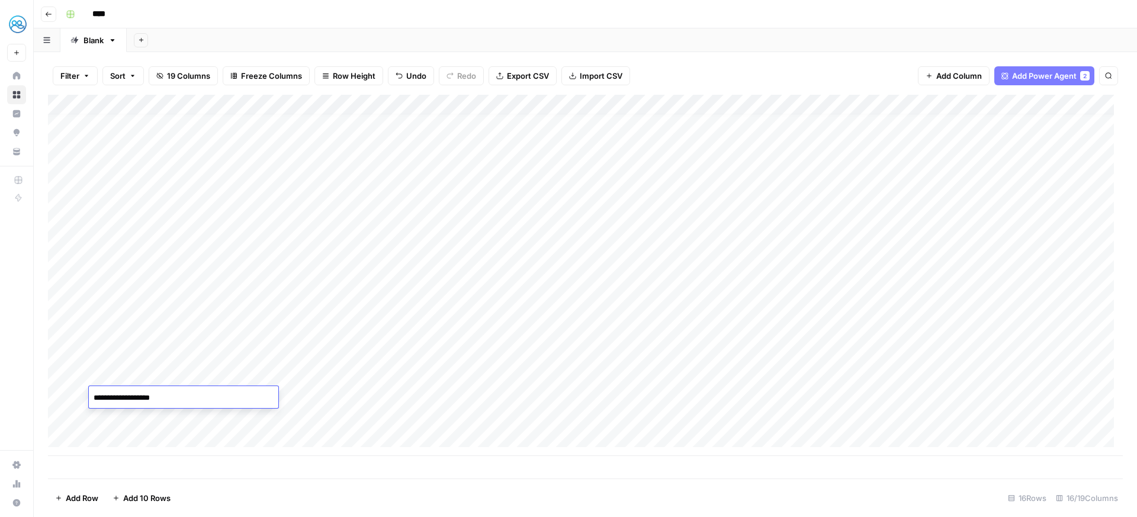
type textarea "**********"
click at [462, 419] on div "Add Column" at bounding box center [585, 275] width 1075 height 361
click at [137, 436] on div "Add Column" at bounding box center [585, 275] width 1075 height 361
type textarea "**********"
click at [94, 459] on div "Add Column" at bounding box center [585, 285] width 1075 height 381
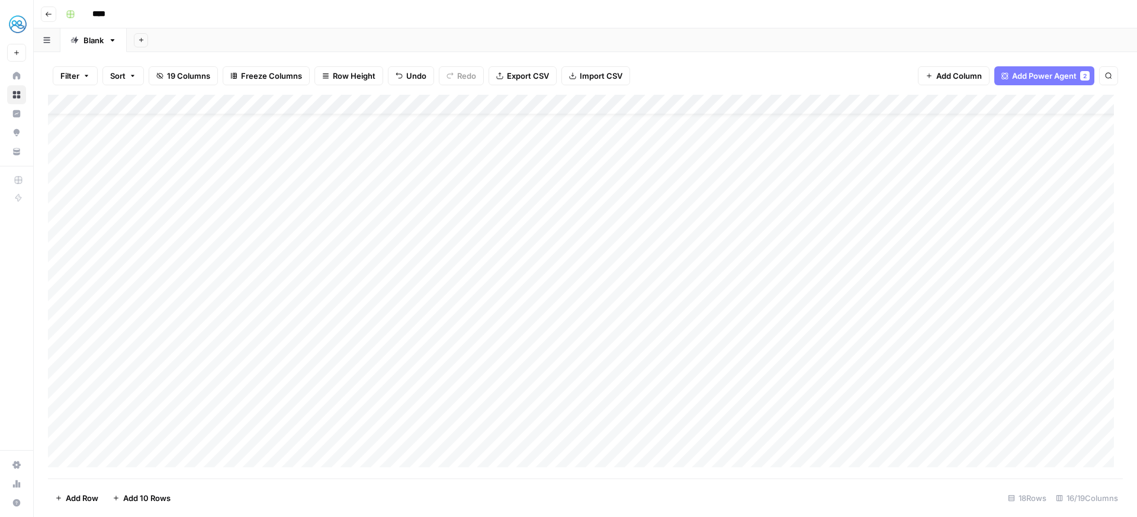
scroll to position [27, 0]
type textarea "**********"
click at [122, 458] on div "Add Column" at bounding box center [585, 287] width 1075 height 384
type textarea "**********"
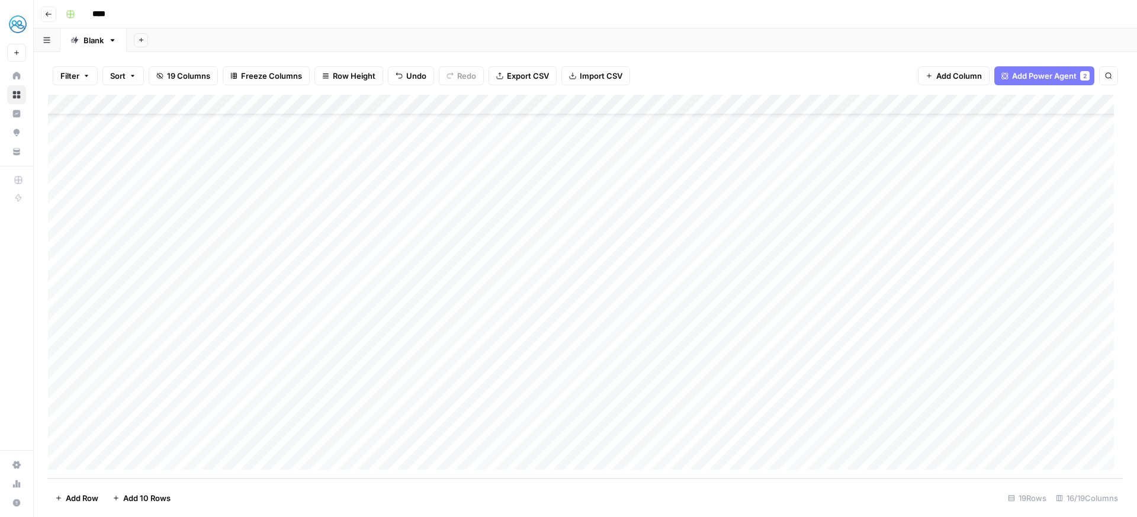
click at [123, 457] on div "Add Column" at bounding box center [585, 287] width 1075 height 384
click at [131, 441] on div "Add Column" at bounding box center [585, 287] width 1075 height 384
type textarea "**********"
click at [465, 380] on div "Add Column" at bounding box center [585, 287] width 1075 height 384
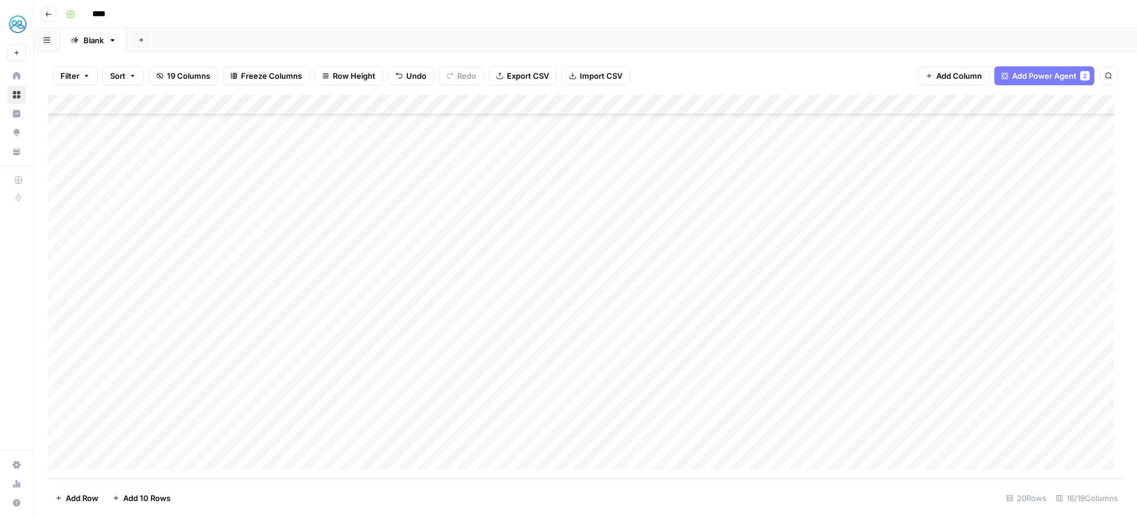
click at [467, 400] on div "Add Column" at bounding box center [585, 287] width 1075 height 384
click at [462, 419] on div "Add Column" at bounding box center [585, 287] width 1075 height 384
click at [465, 441] on div "Add Column" at bounding box center [585, 287] width 1075 height 384
click at [880, 360] on div "Add Column" at bounding box center [585, 287] width 1075 height 384
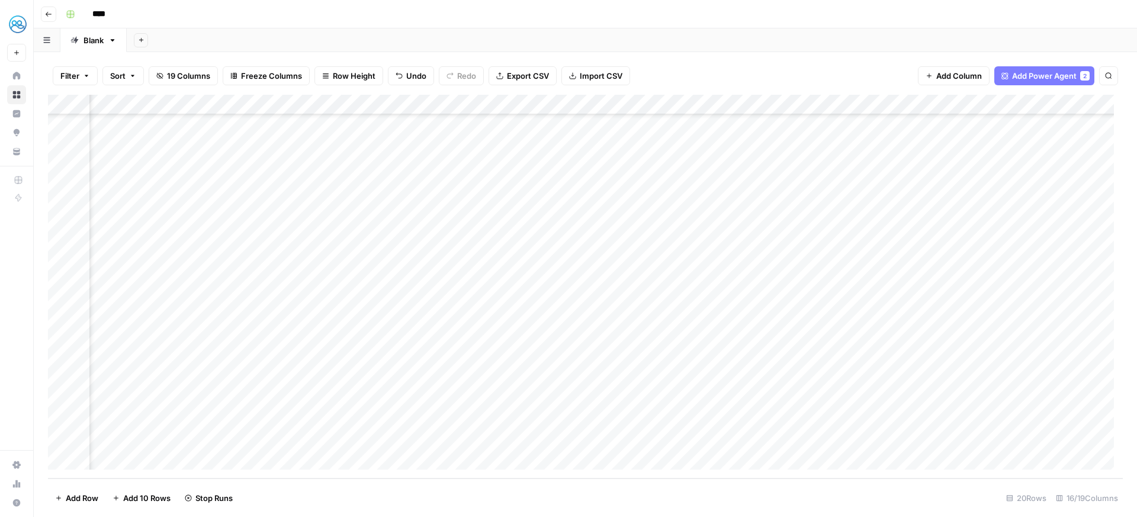
click at [881, 384] on div "Add Column" at bounding box center [585, 287] width 1075 height 384
click at [879, 399] on div "Add Column" at bounding box center [585, 287] width 1075 height 384
click at [879, 417] on div "Add Column" at bounding box center [585, 287] width 1075 height 384
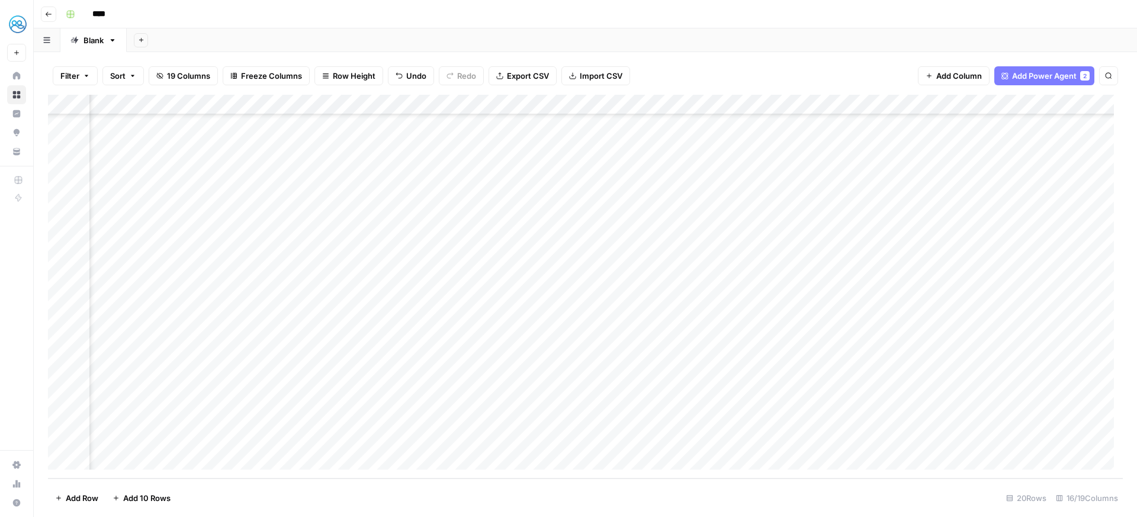
click at [901, 438] on div "Add Column" at bounding box center [585, 287] width 1075 height 384
